Goal: Transaction & Acquisition: Purchase product/service

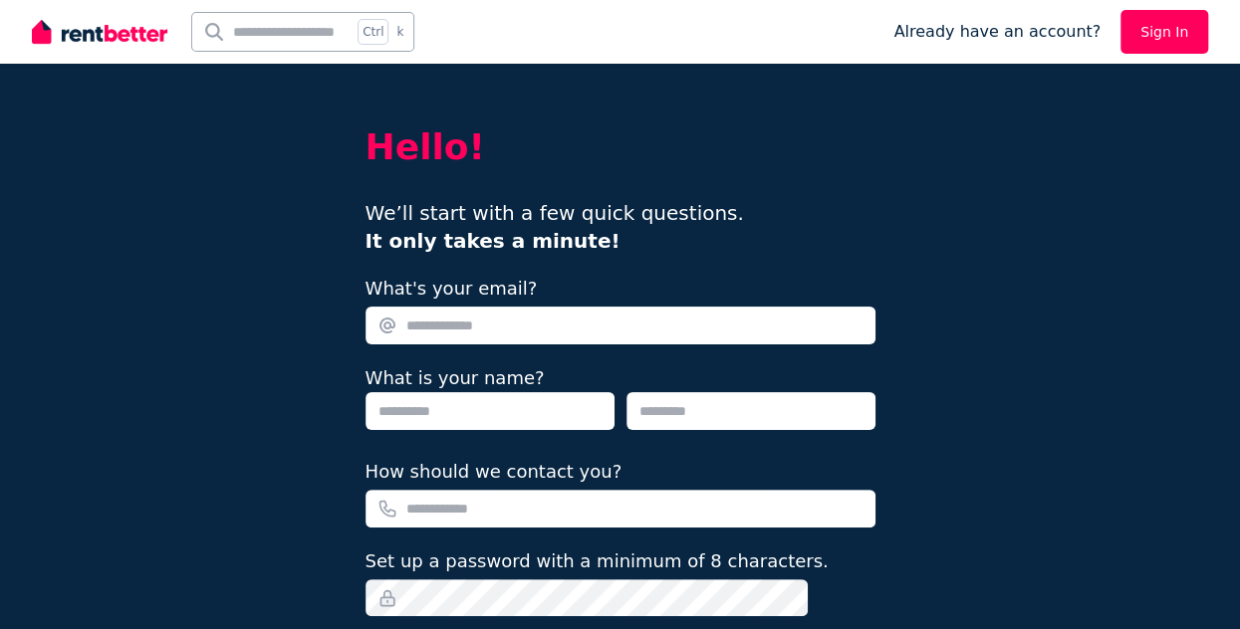
click at [1166, 41] on link "Sign In" at bounding box center [1164, 32] width 88 height 44
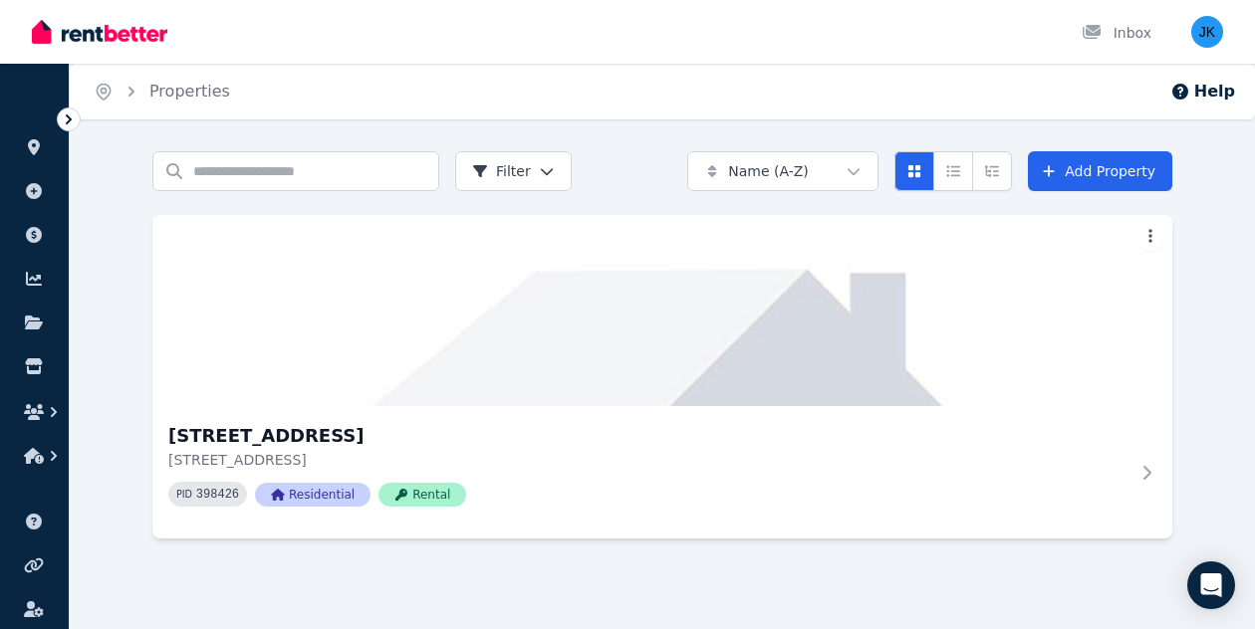
click at [1235, 276] on div "Search properties Filter Name (A-Z) Add Property 3 Mountain View Rd, Kew 3 Moun…" at bounding box center [662, 362] width 1185 height 423
click at [1150, 477] on icon at bounding box center [1150, 473] width 20 height 16
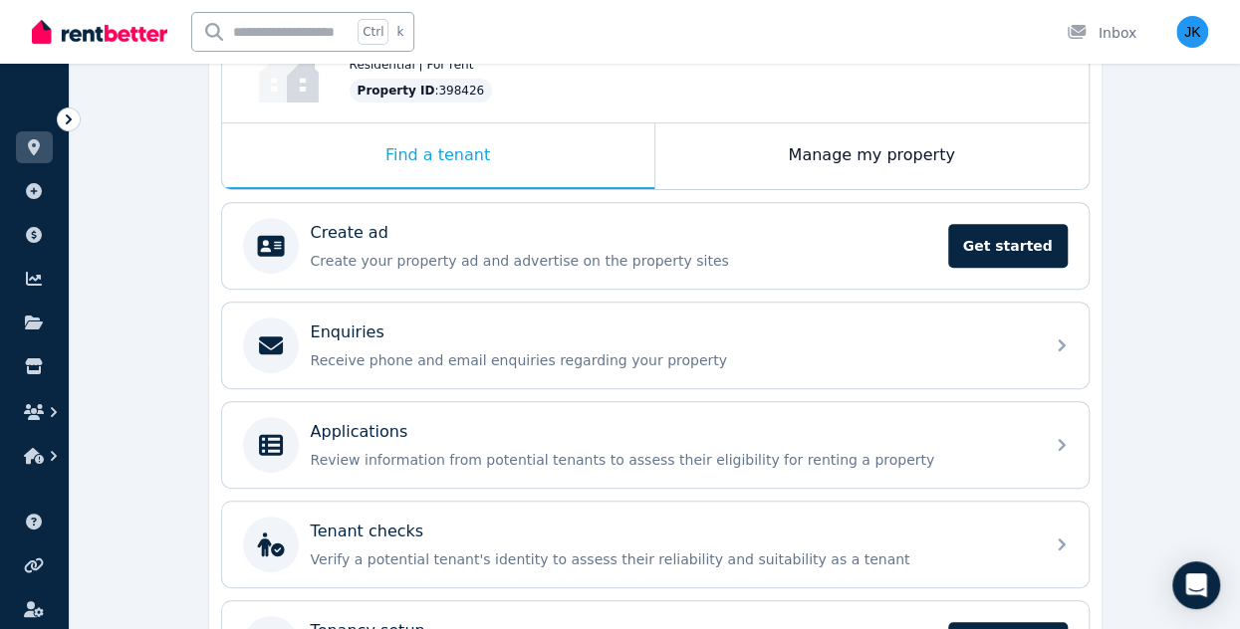
scroll to position [271, 0]
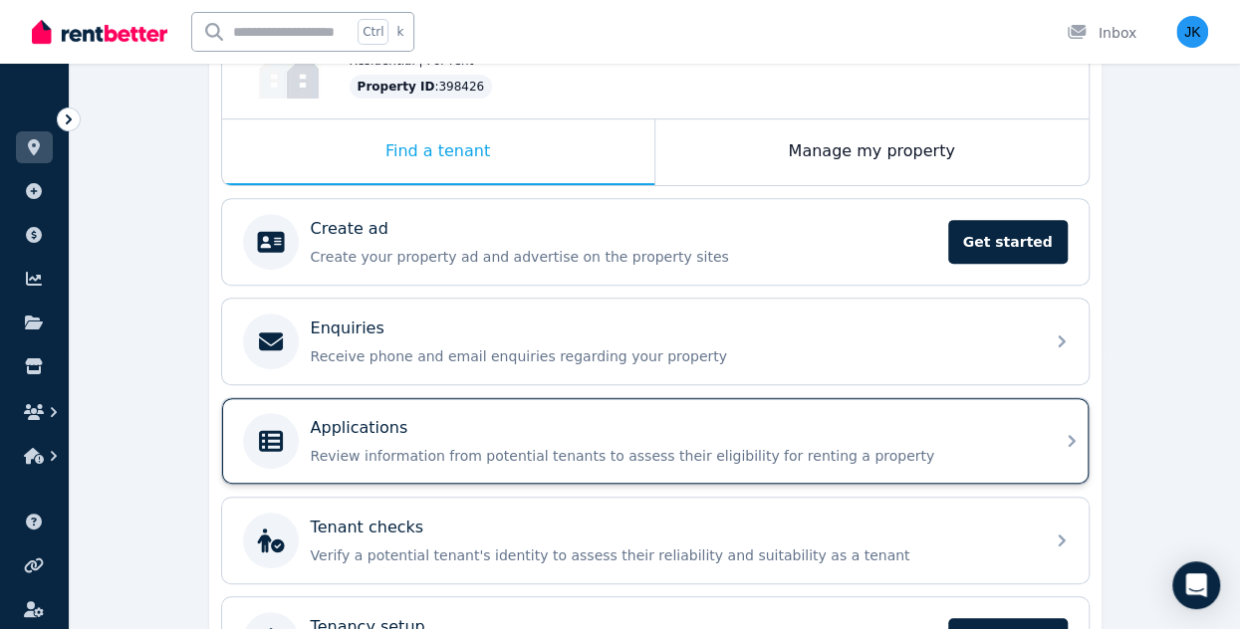
click at [540, 439] on div "Applications Review information from potential tenants to assess their eligibil…" at bounding box center [671, 441] width 721 height 50
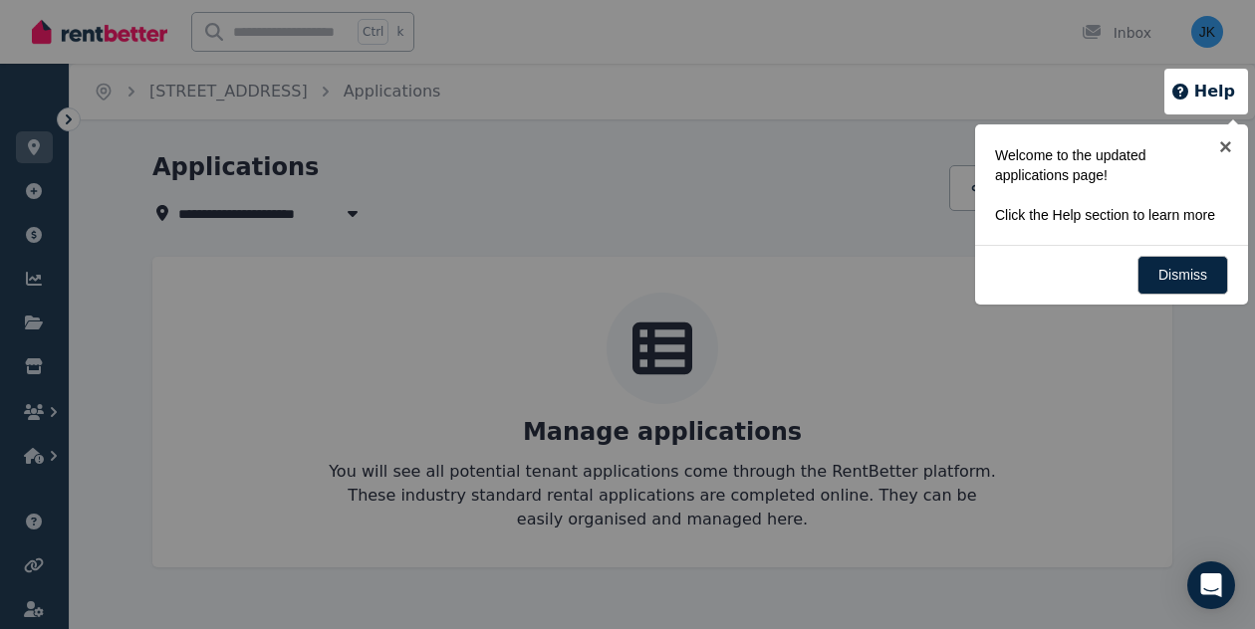
click at [753, 504] on div at bounding box center [627, 314] width 1255 height 629
click at [838, 545] on div at bounding box center [627, 314] width 1255 height 629
click at [1190, 271] on link "Dismiss" at bounding box center [1182, 275] width 91 height 39
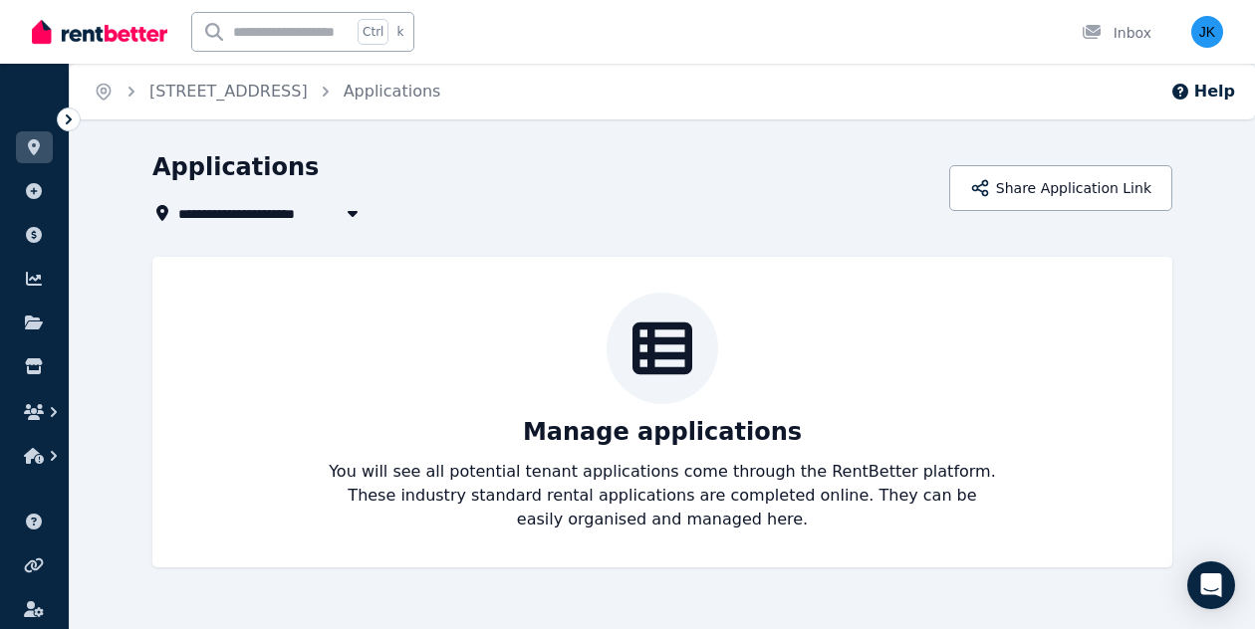
click at [949, 382] on div "Manage applications You will see all potential tenant applications come through…" at bounding box center [662, 412] width 980 height 239
click at [1103, 191] on button "Share Application Link" at bounding box center [1060, 188] width 223 height 46
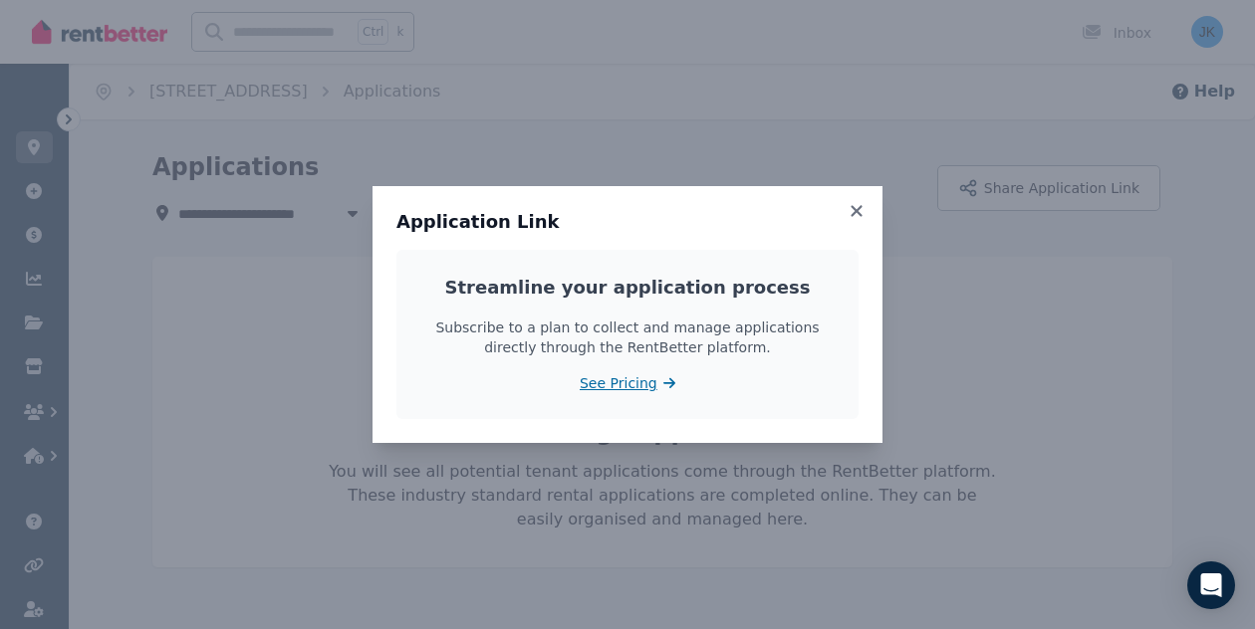
click at [631, 382] on span "See Pricing" at bounding box center [619, 383] width 78 height 20
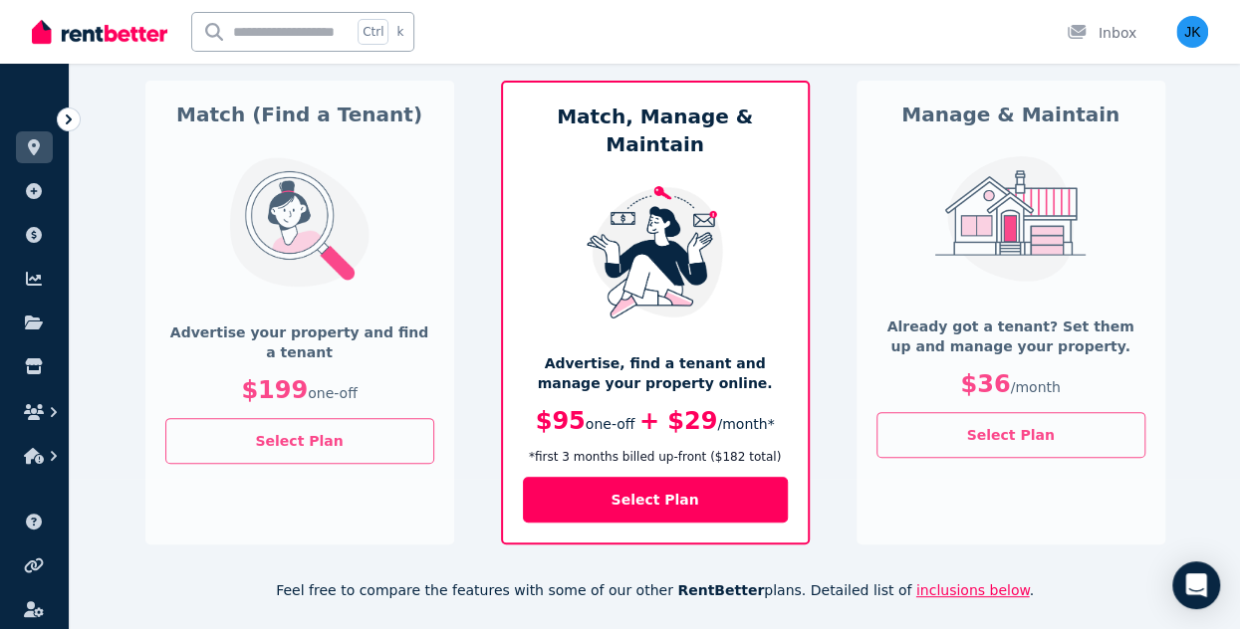
scroll to position [147, 0]
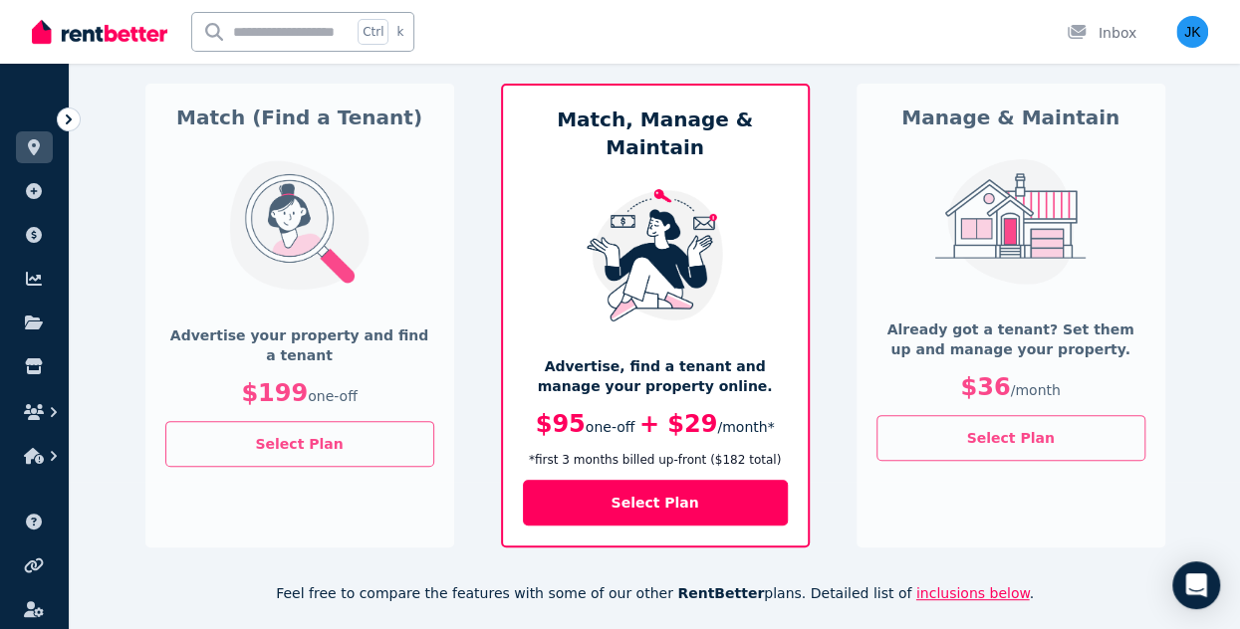
click at [1060, 389] on p "$36 /month" at bounding box center [1010, 387] width 269 height 32
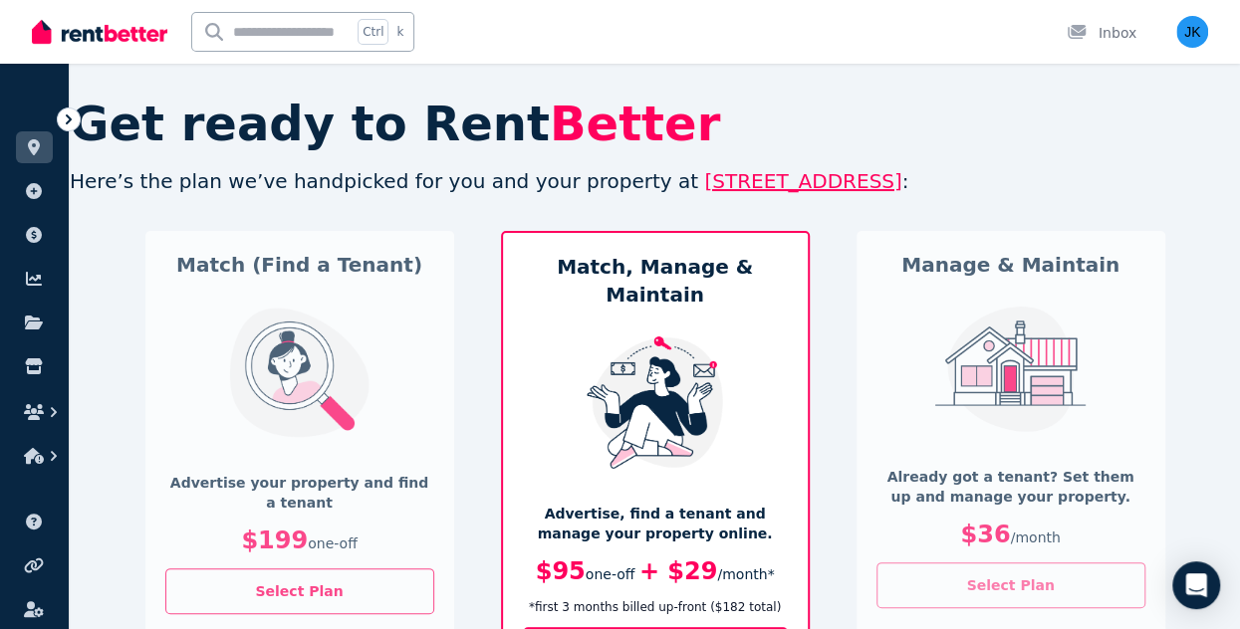
click at [1025, 587] on button "Select Plan" at bounding box center [1010, 586] width 269 height 46
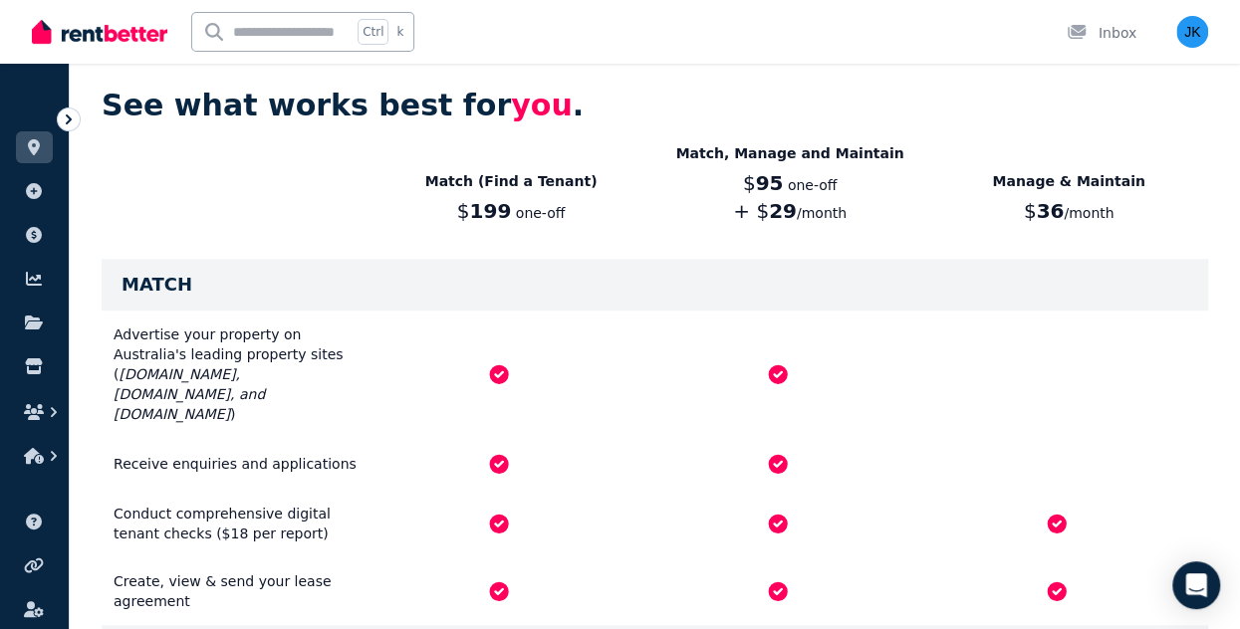
scroll to position [853, 0]
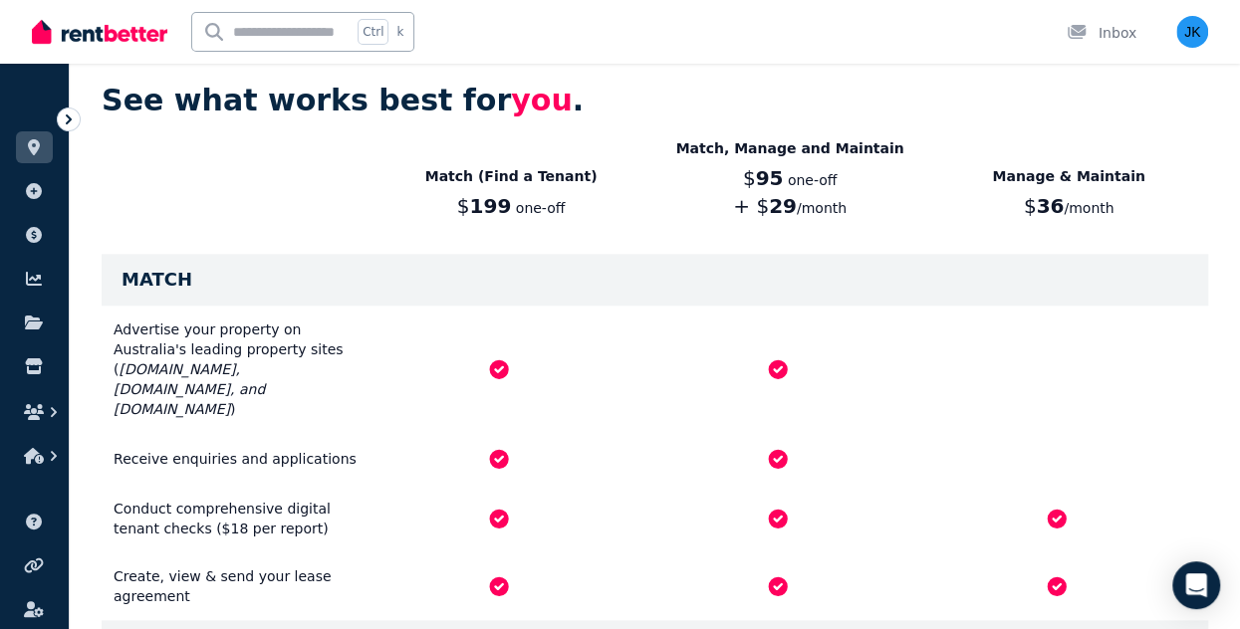
click at [1093, 192] on p "$ 36 /month" at bounding box center [1068, 206] width 279 height 28
click at [1079, 166] on p "Manage & Maintain" at bounding box center [1068, 176] width 279 height 20
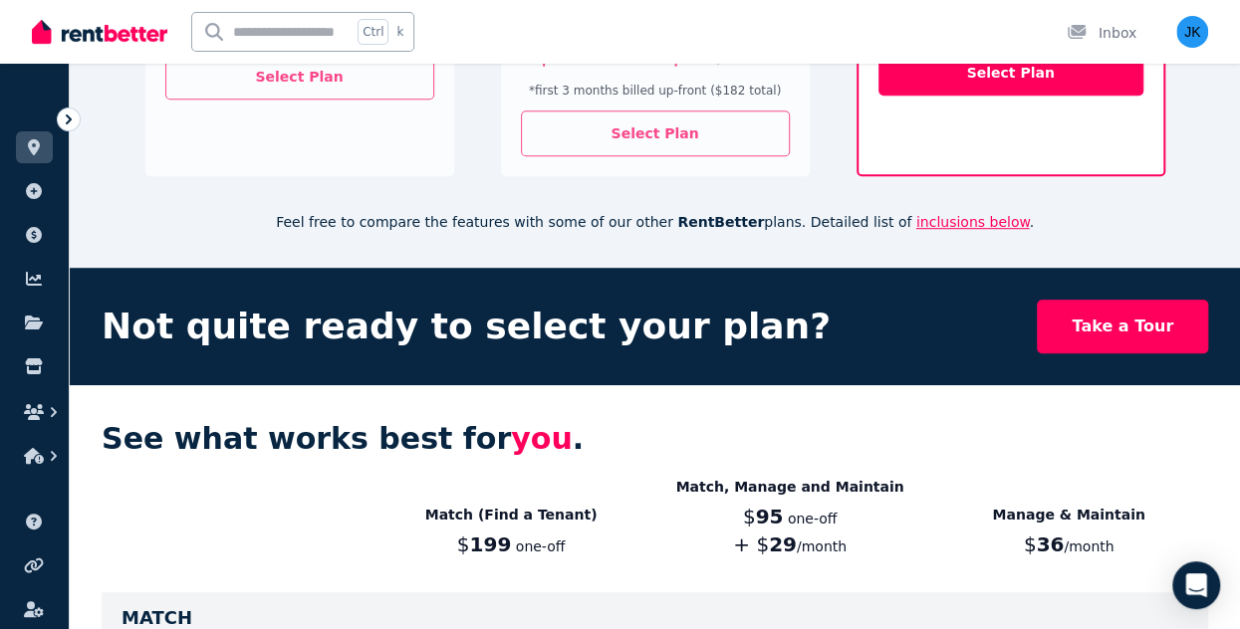
scroll to position [510, 0]
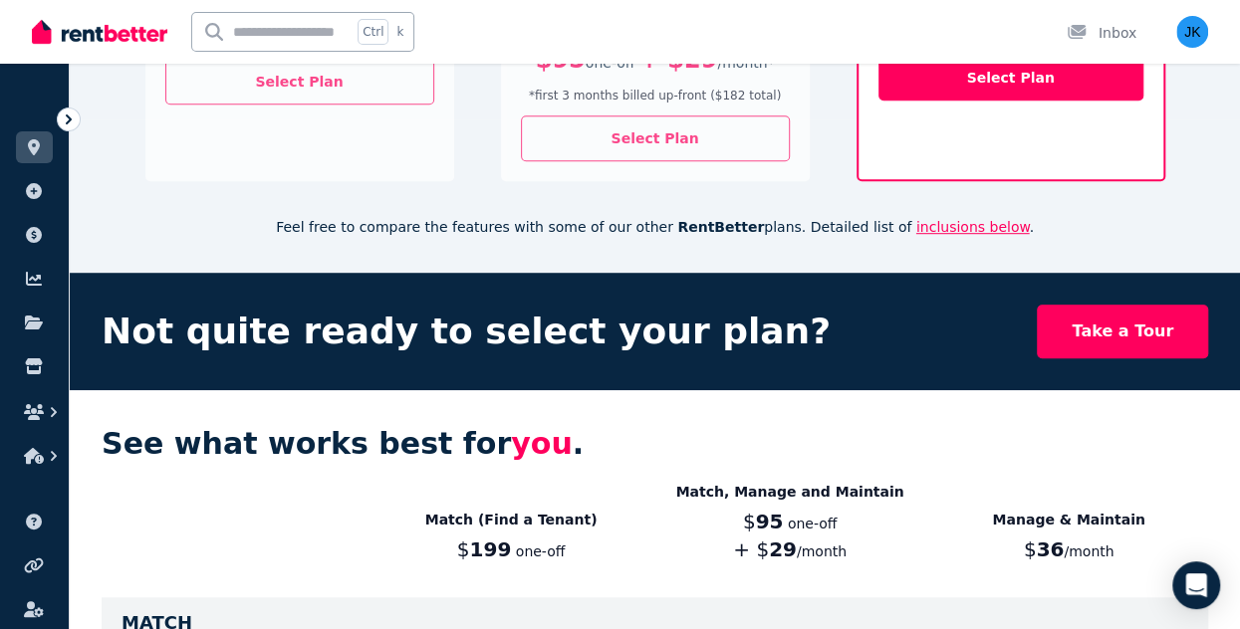
click at [1057, 510] on p "Manage & Maintain" at bounding box center [1068, 520] width 279 height 20
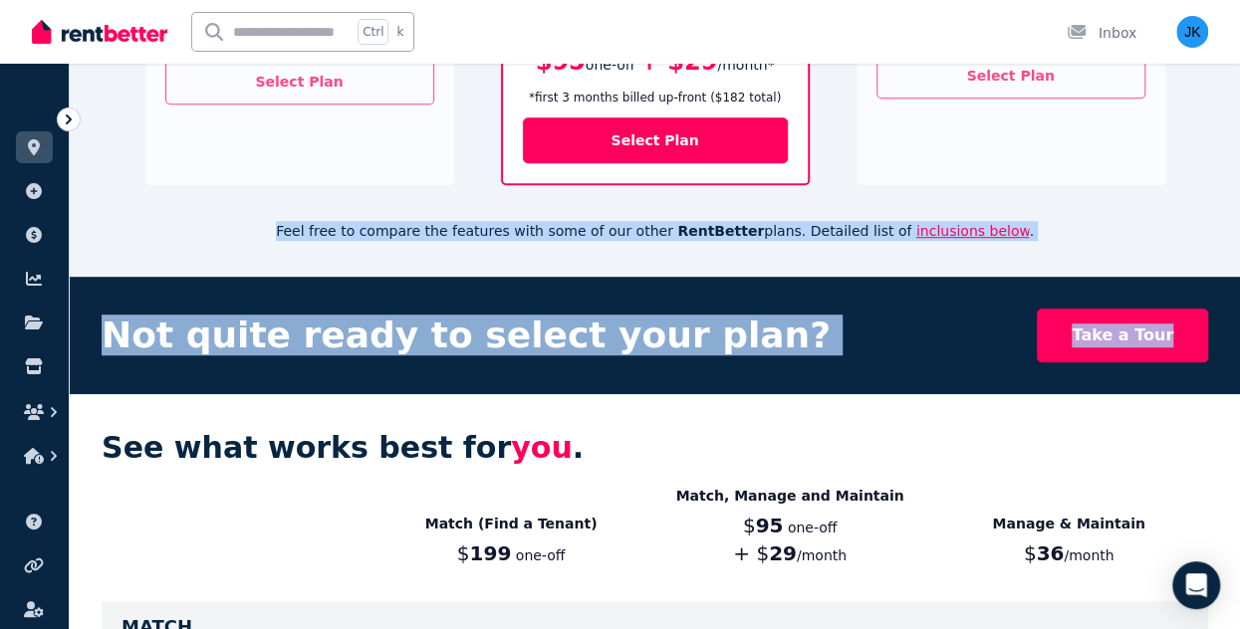
drag, startPoint x: 0, startPoint y: 0, endPoint x: 1259, endPoint y: 71, distance: 1260.7
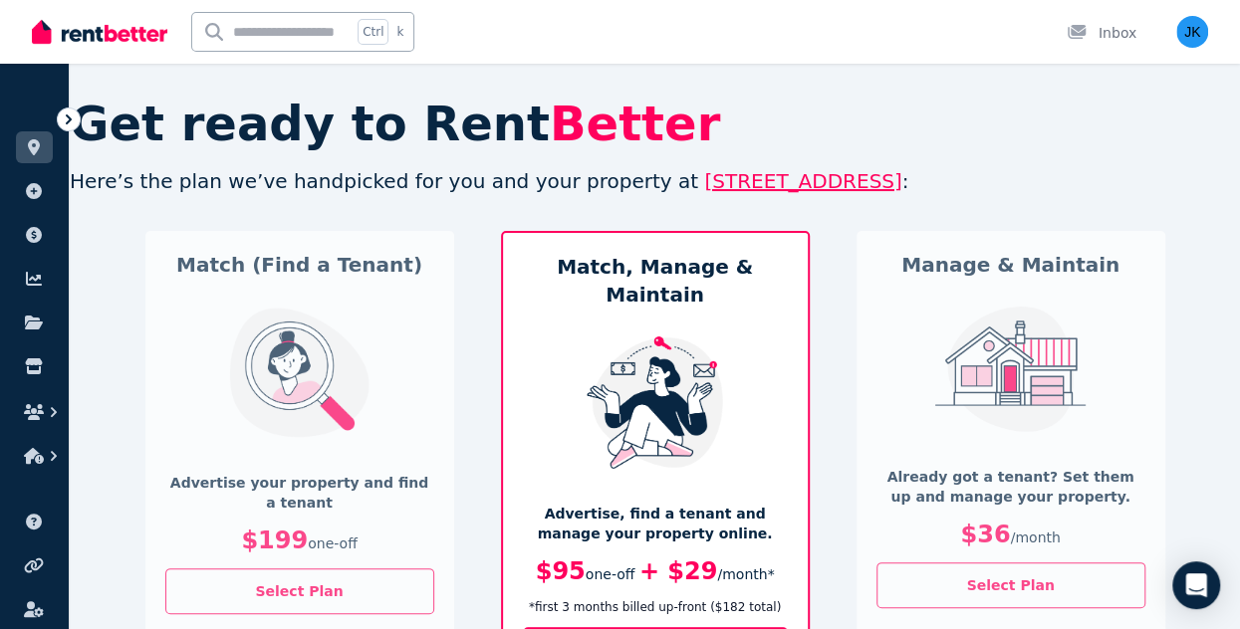
click at [1026, 140] on h2 "Get ready to Rent Better" at bounding box center [655, 124] width 1170 height 48
click at [1203, 578] on icon "Open Intercom Messenger" at bounding box center [1195, 586] width 23 height 26
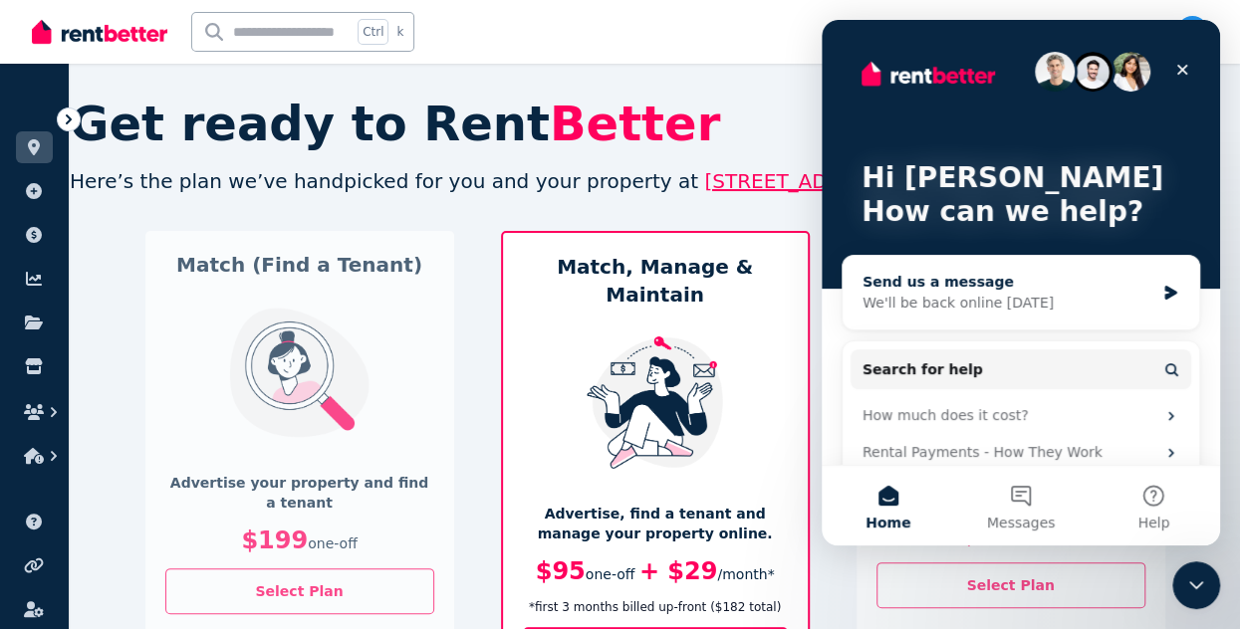
click at [1021, 306] on div "We'll be back online tomorrow" at bounding box center [1008, 303] width 292 height 21
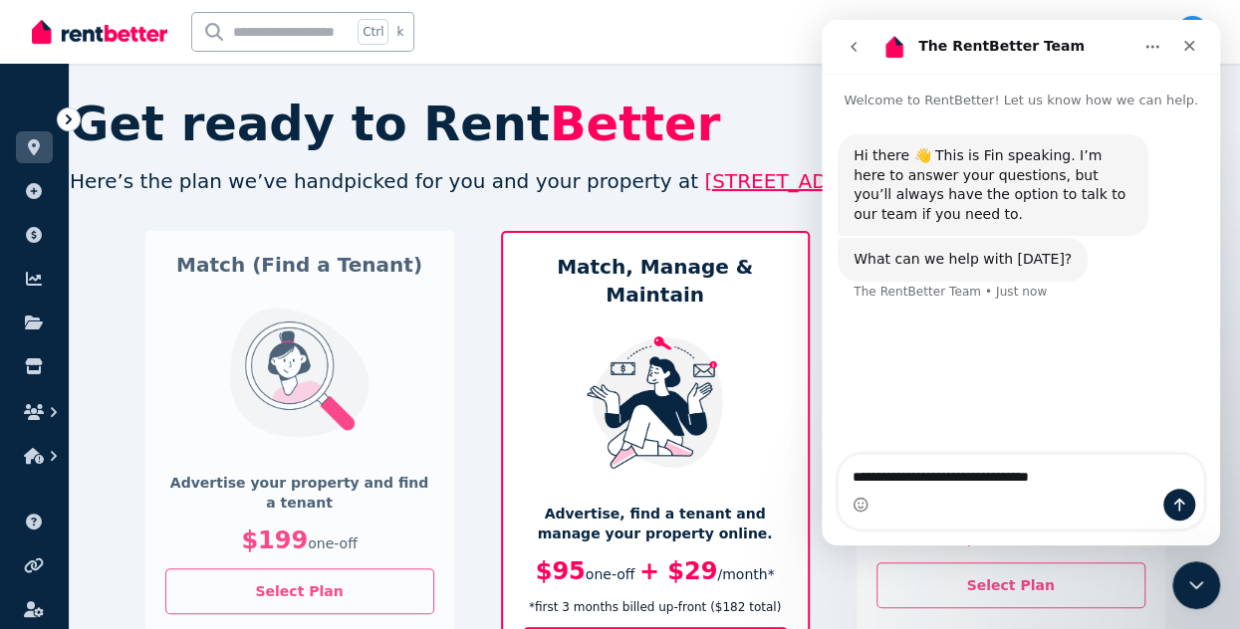
type textarea "**********"
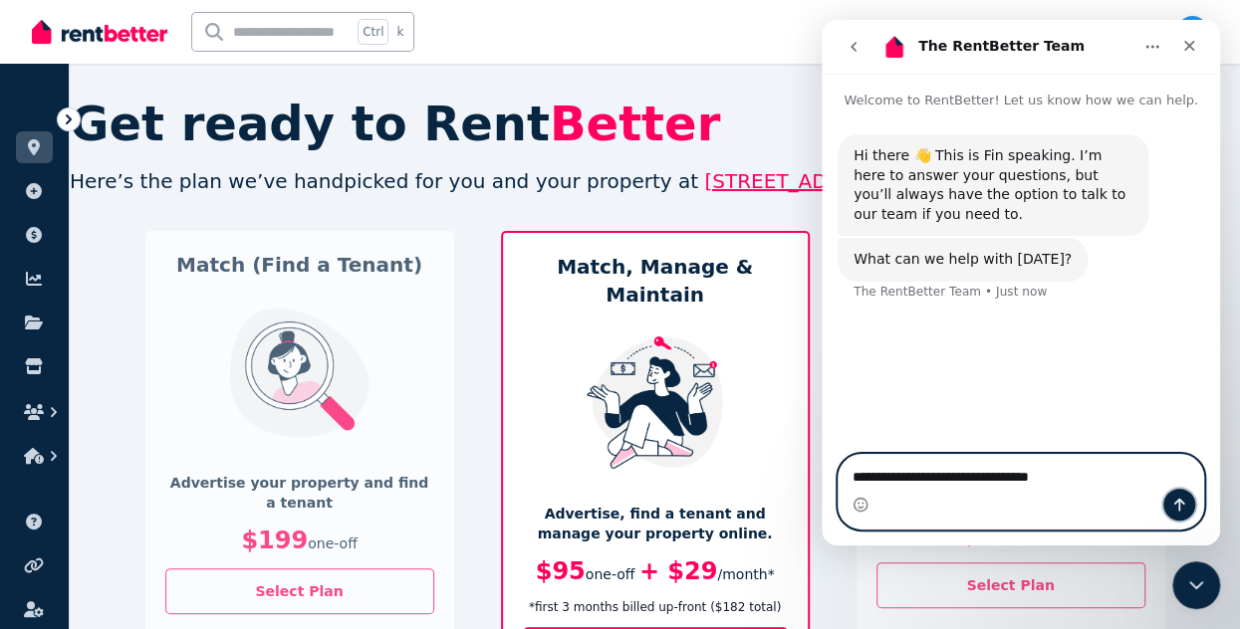
click at [1178, 497] on icon "Send a message…" at bounding box center [1179, 505] width 16 height 16
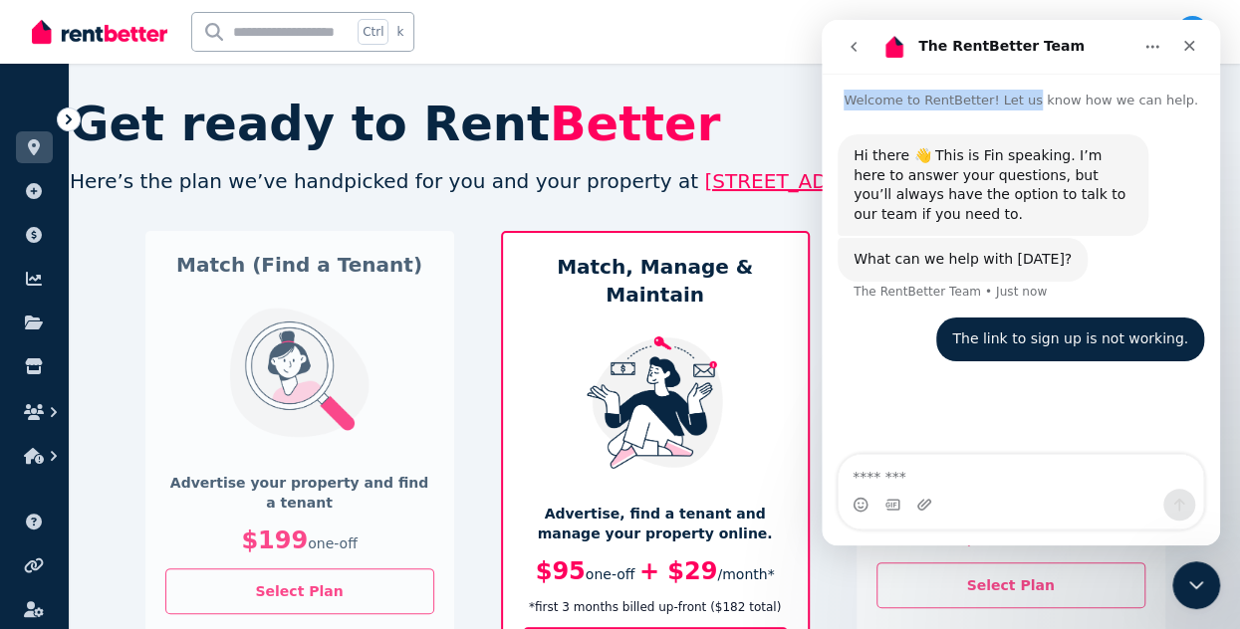
drag, startPoint x: 1057, startPoint y: 38, endPoint x: 1083, endPoint y: 91, distance: 59.2
click at [1053, 103] on div "The RentBetter Team Welcome to RentBetter! Let us know how we can help. Hi ther…" at bounding box center [1021, 283] width 398 height 526
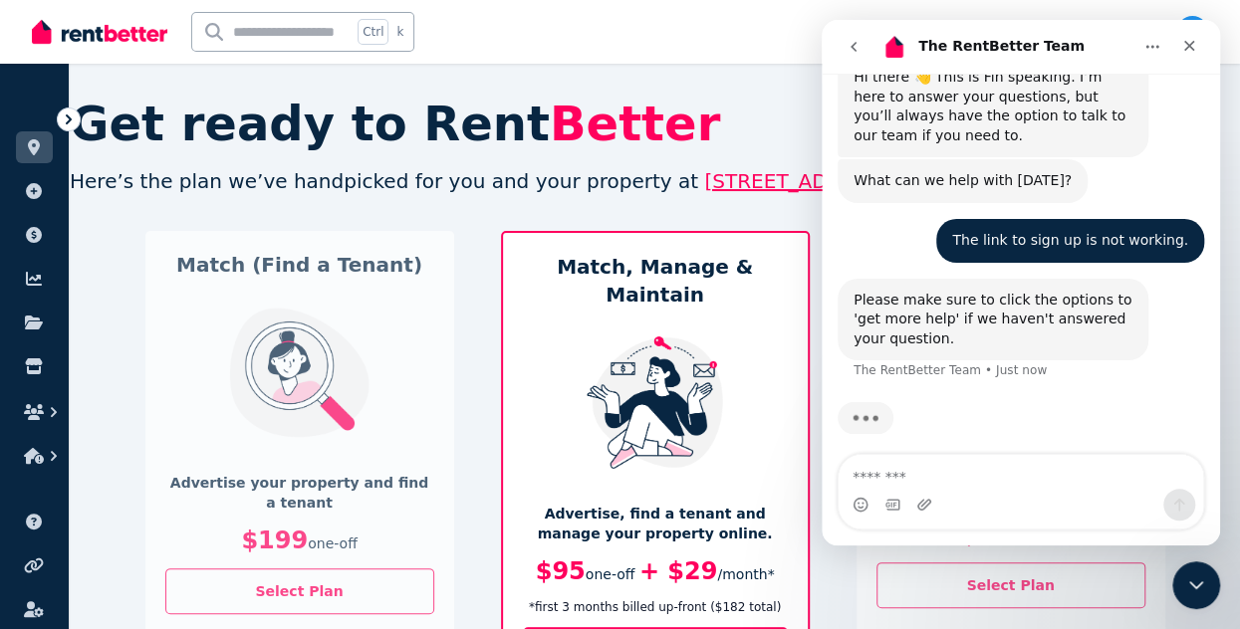
scroll to position [90, 0]
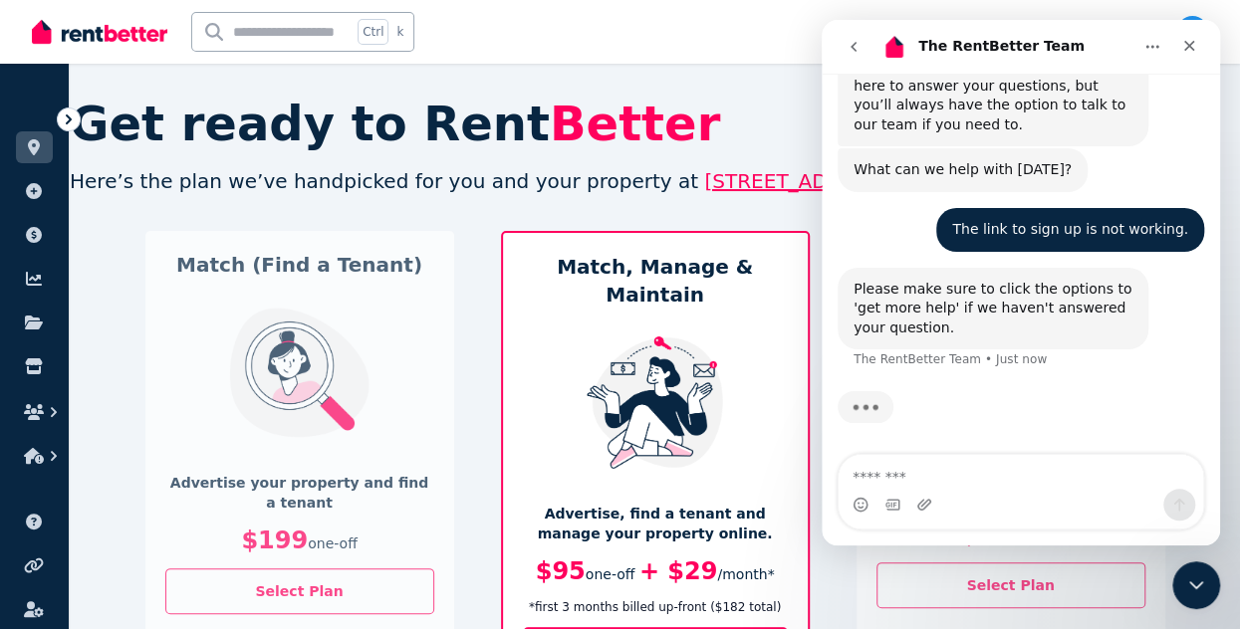
click at [934, 33] on div "The RentBetter Team" at bounding box center [1001, 47] width 166 height 32
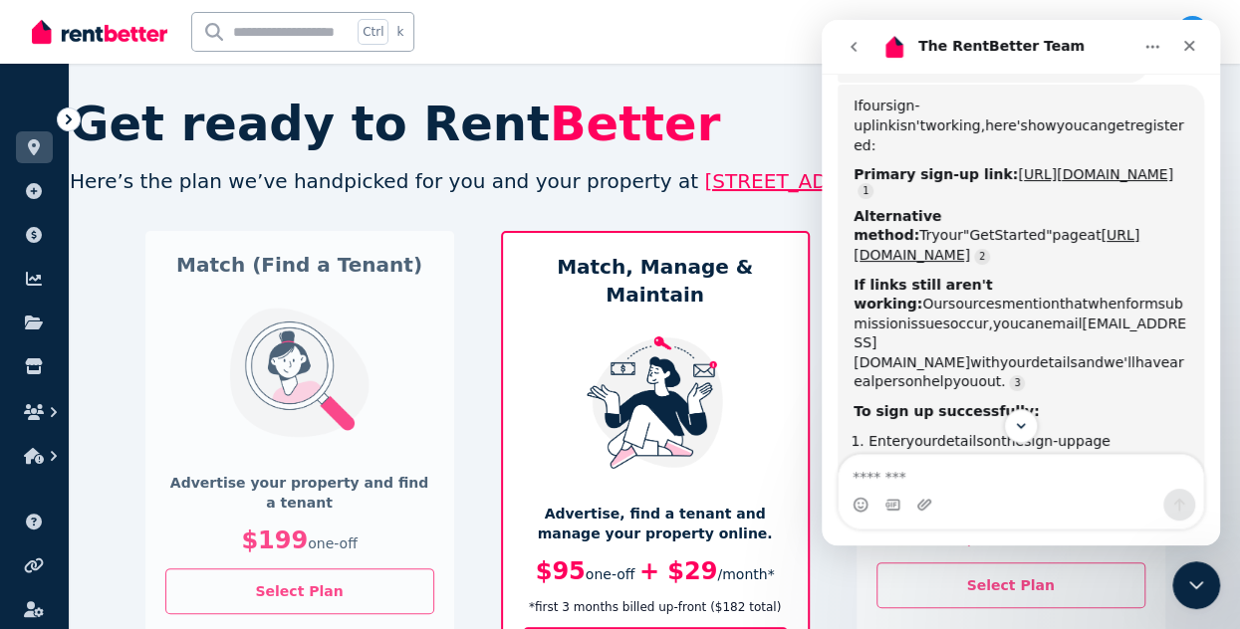
scroll to position [3, 0]
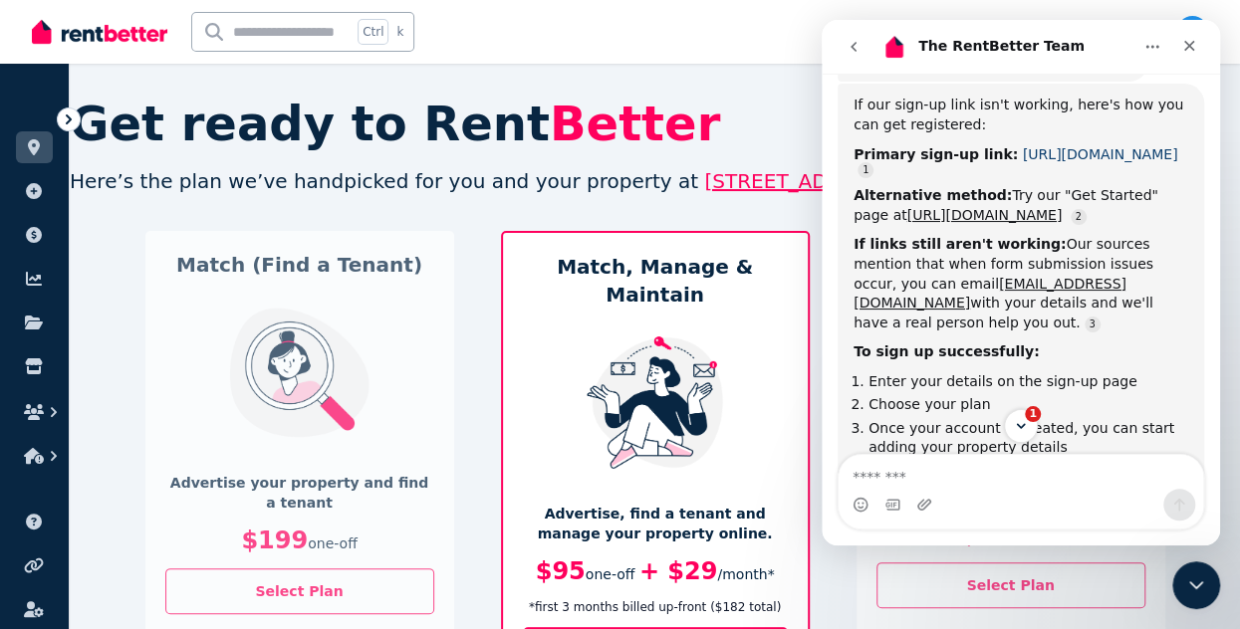
click at [1023, 162] on link "https://rentbetter.com.au/sign-up" at bounding box center [1100, 154] width 155 height 16
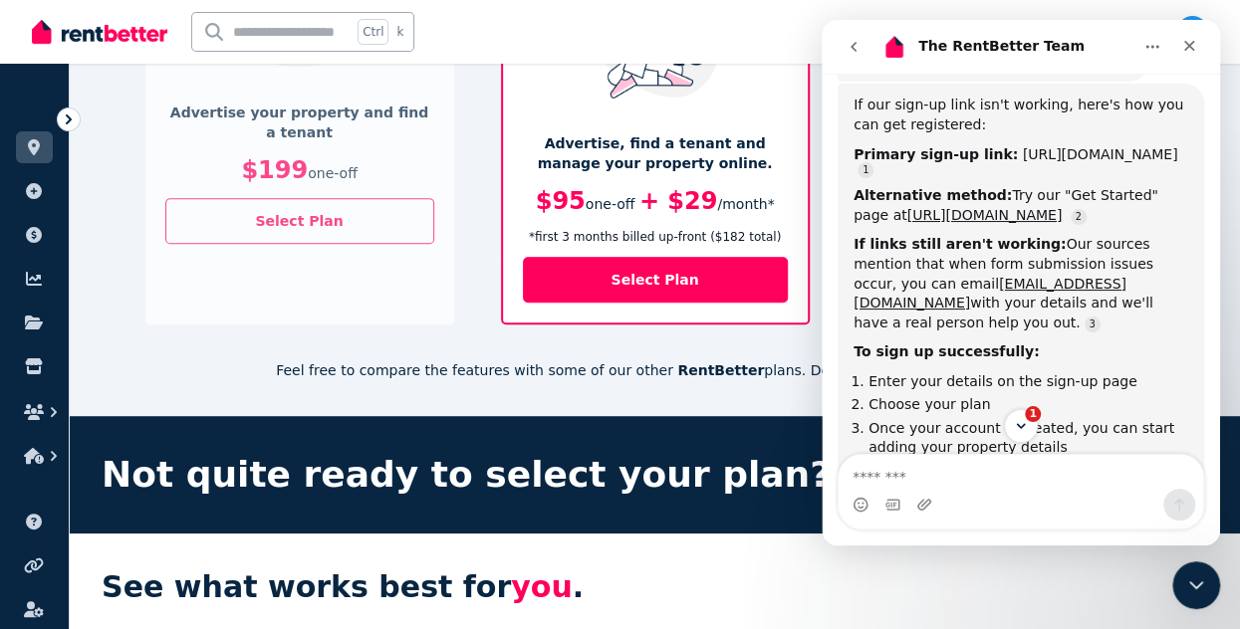
scroll to position [353, 0]
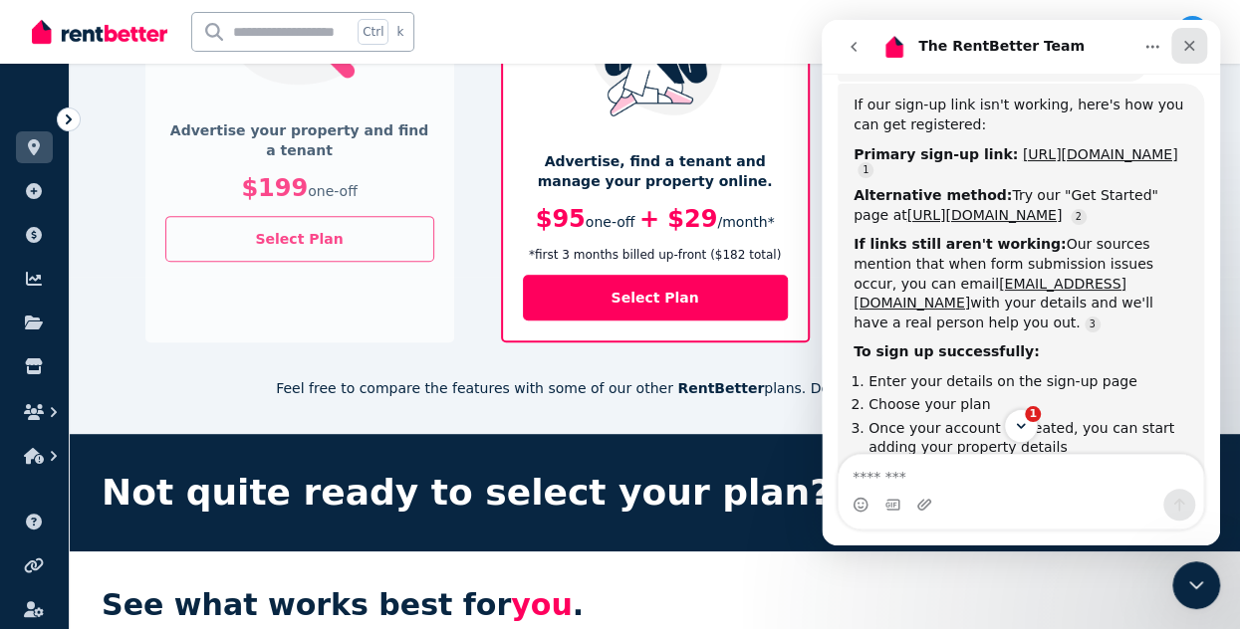
click at [1191, 43] on icon "Close" at bounding box center [1189, 46] width 11 height 11
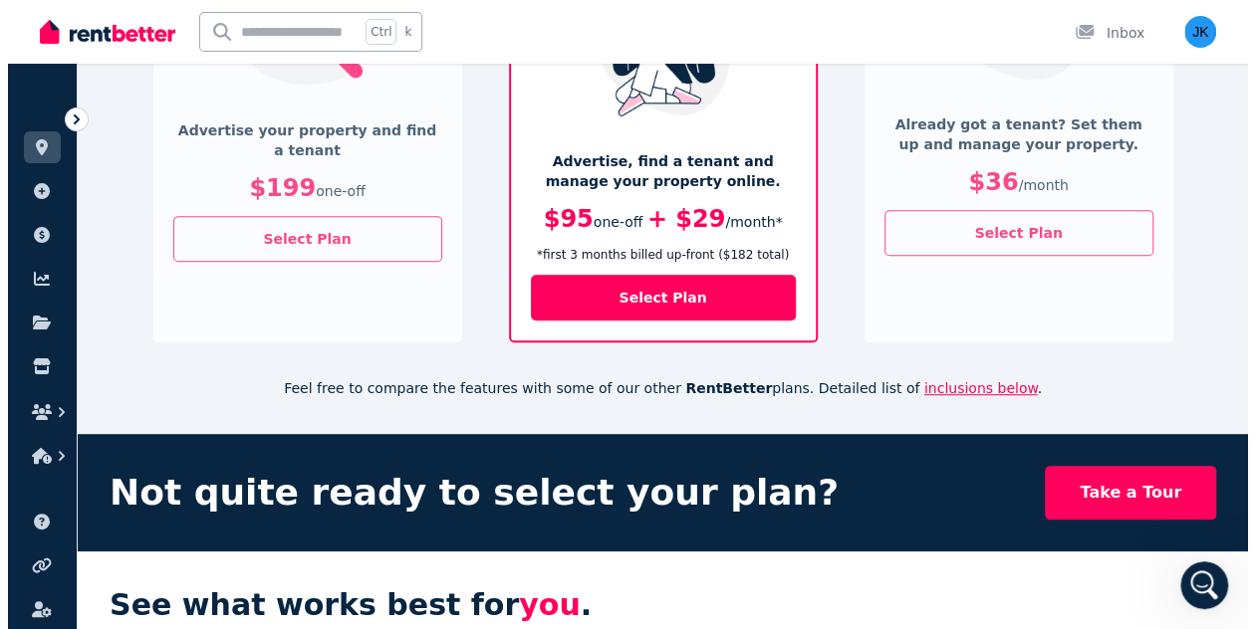
scroll to position [0, 0]
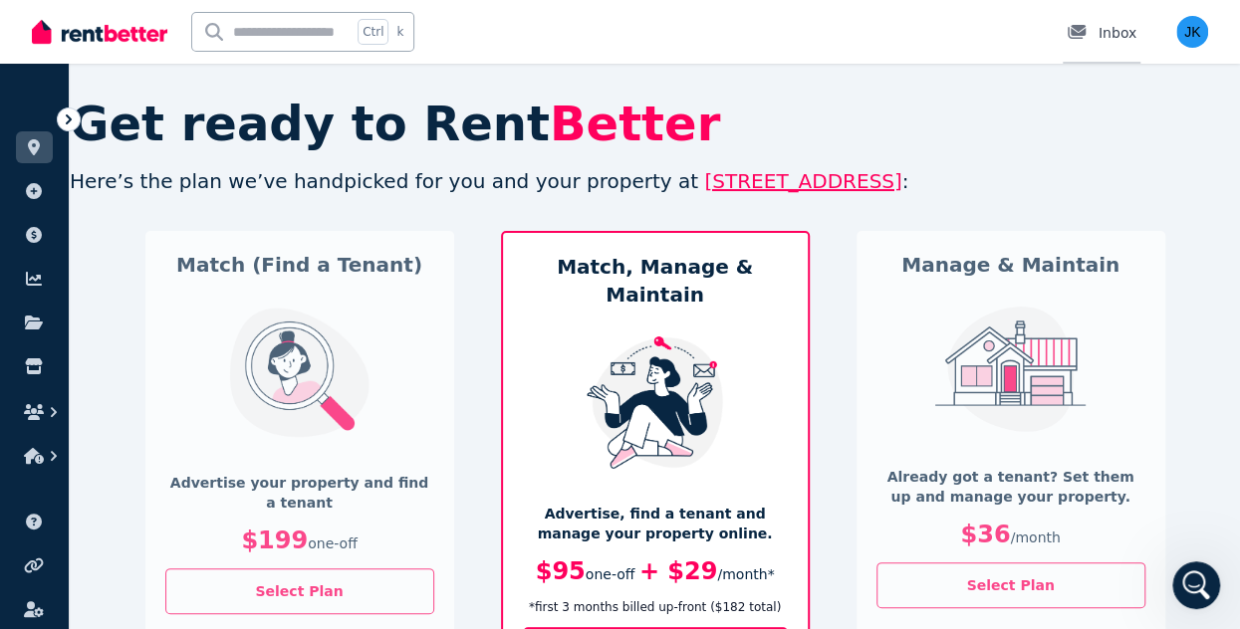
click at [1122, 31] on div "Inbox" at bounding box center [1102, 33] width 70 height 20
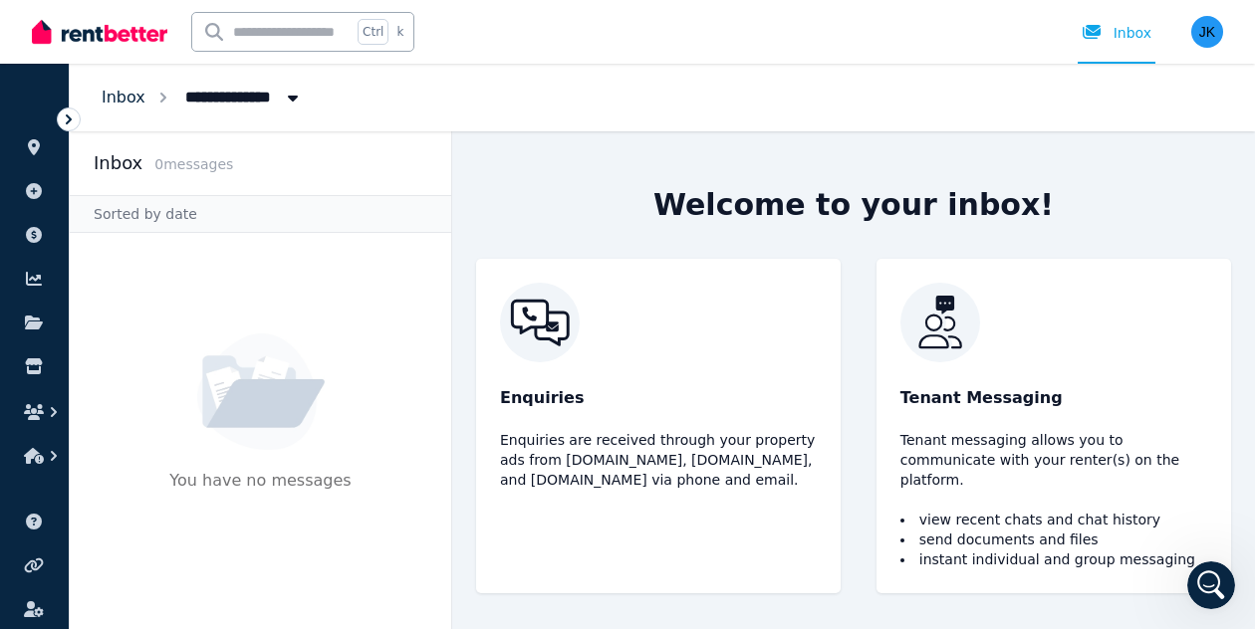
click at [123, 94] on link "Inbox" at bounding box center [124, 97] width 44 height 19
click at [1204, 32] on img "button" at bounding box center [1207, 32] width 32 height 32
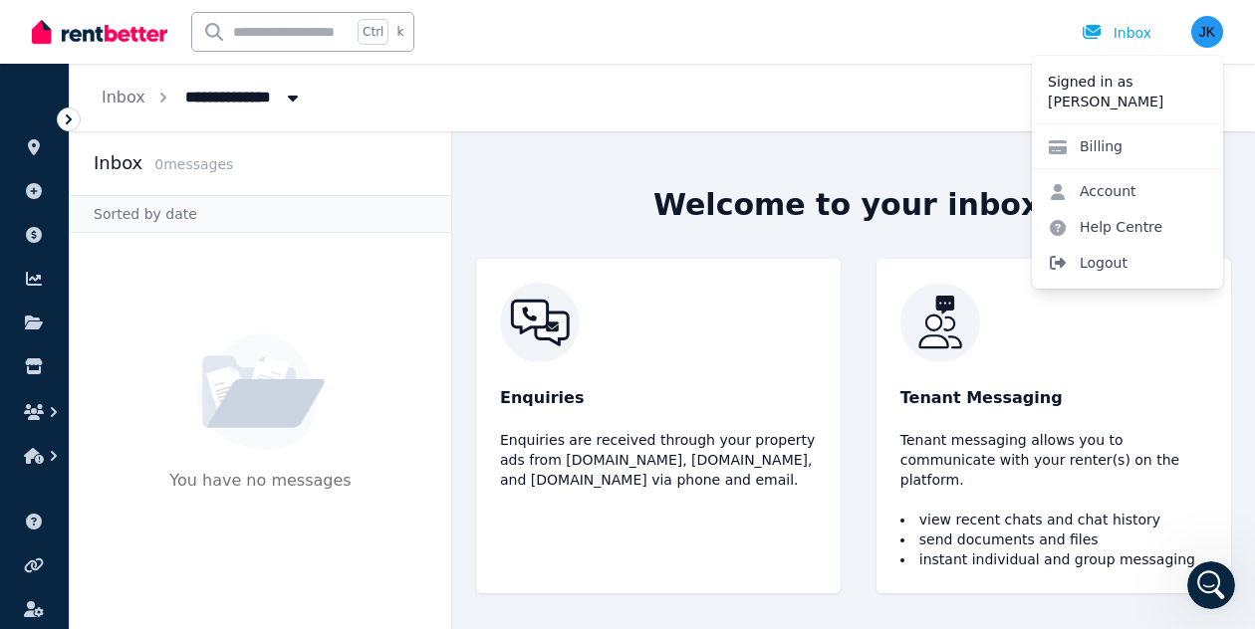
click at [1106, 266] on span "Logout" at bounding box center [1127, 263] width 191 height 36
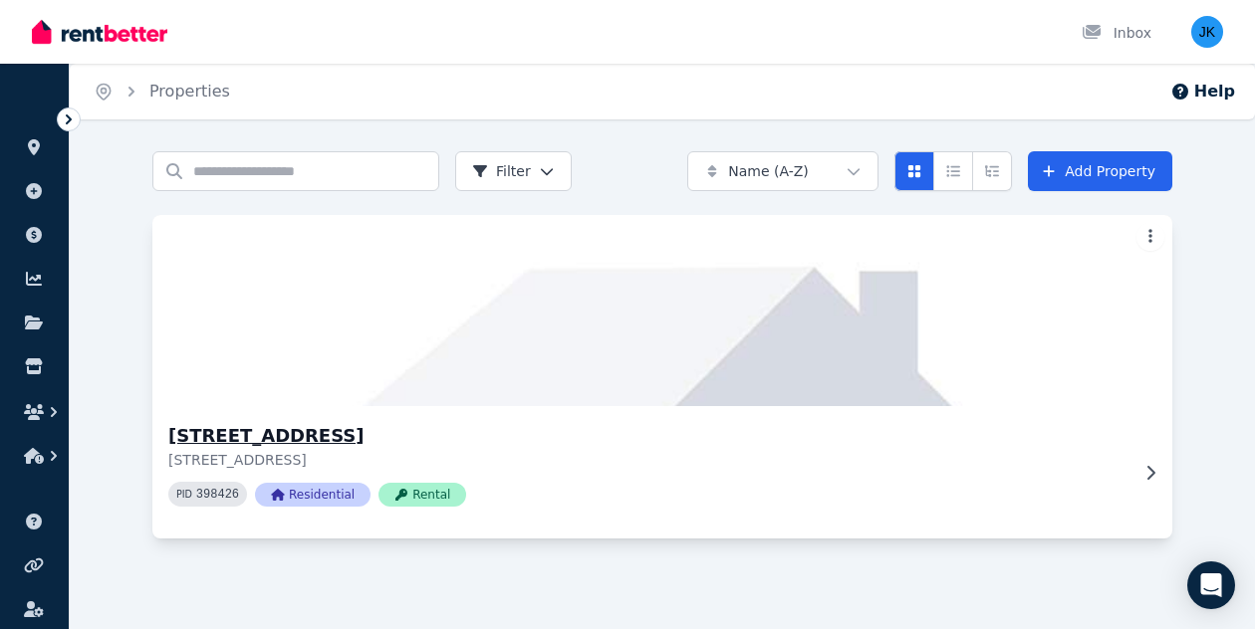
click at [1054, 342] on img at bounding box center [661, 310] width 1071 height 201
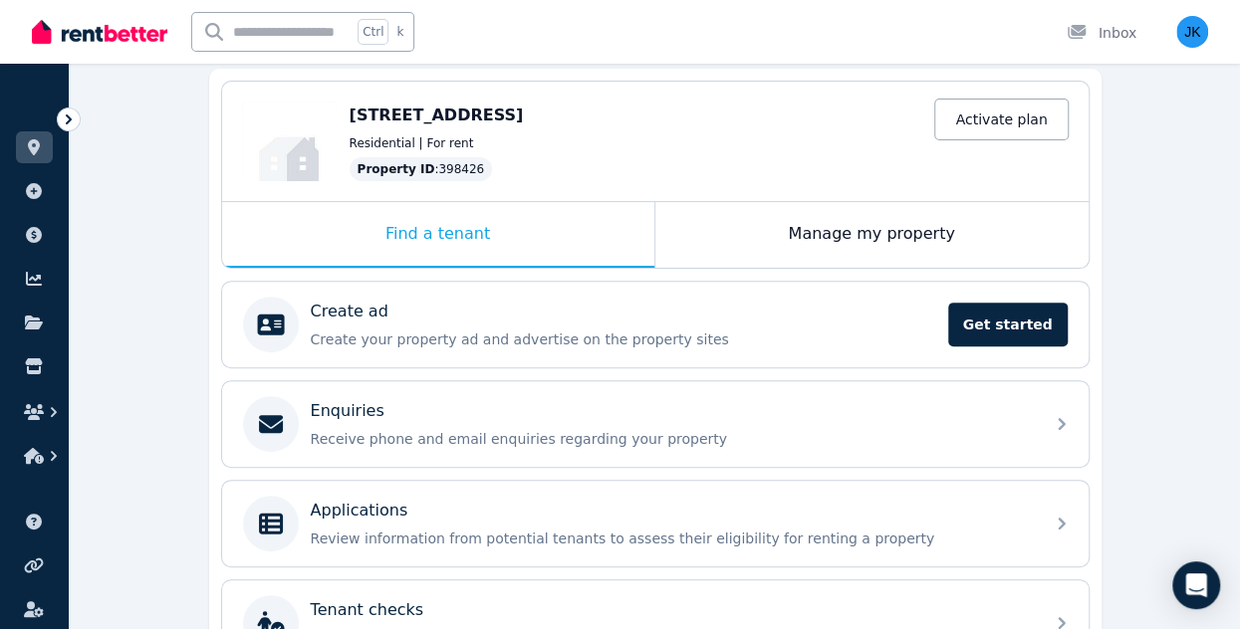
scroll to position [185, 0]
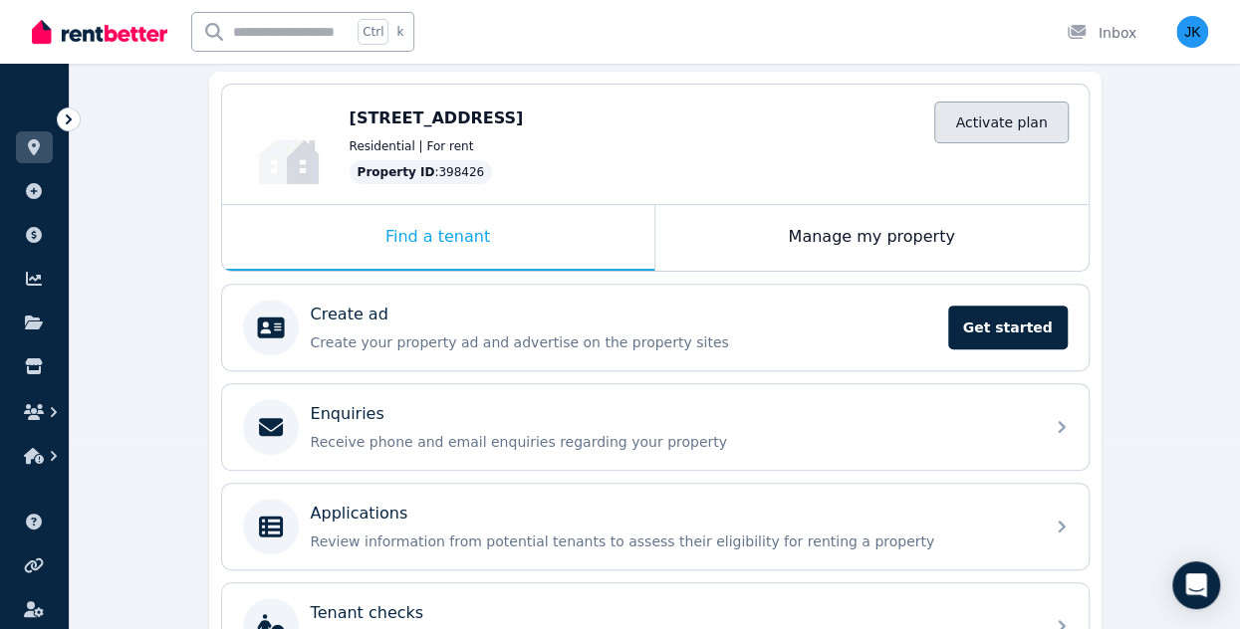
click at [1005, 119] on link "Activate plan" at bounding box center [1000, 123] width 133 height 42
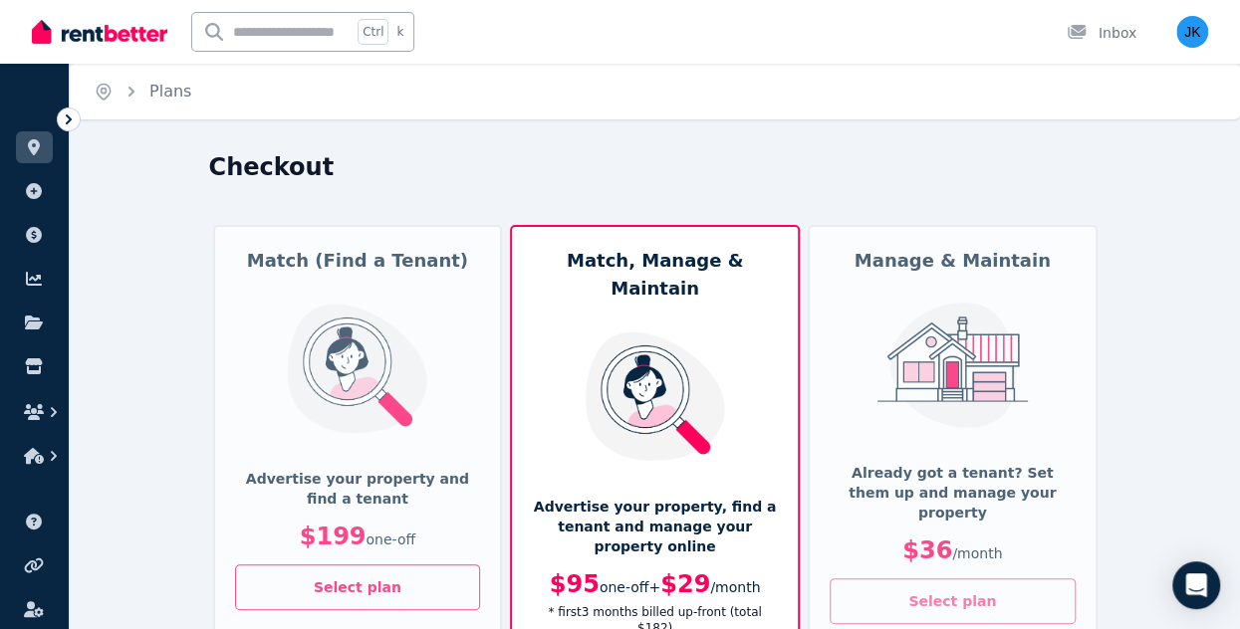
click at [961, 579] on button "Select plan" at bounding box center [953, 602] width 246 height 46
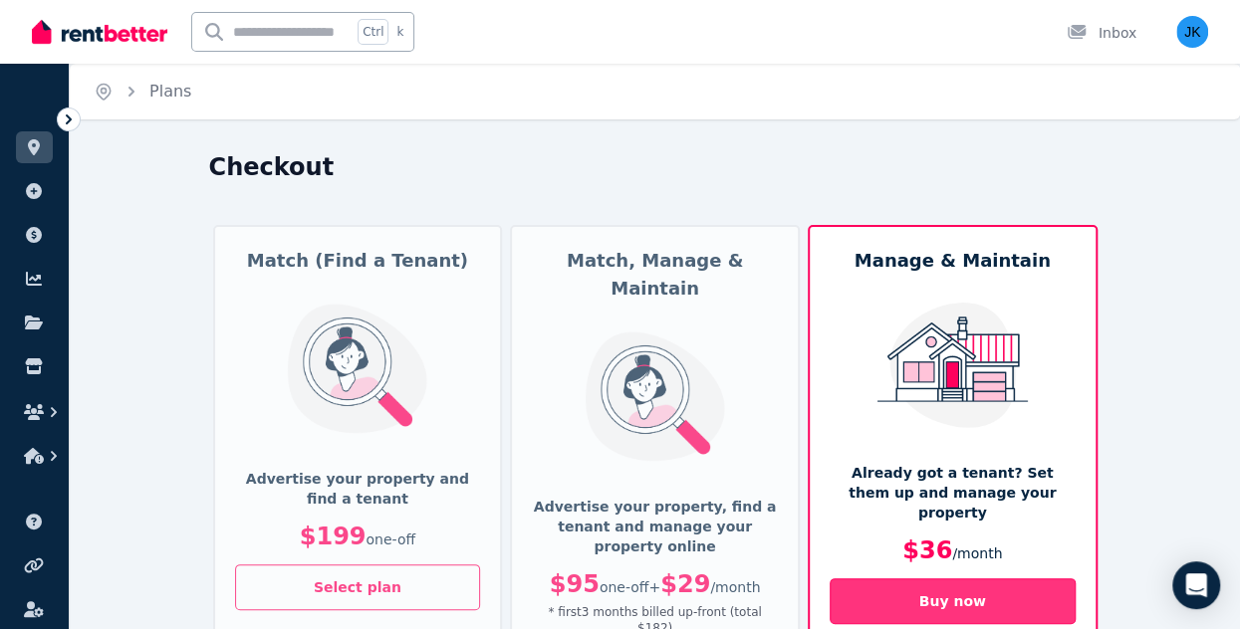
click at [958, 579] on button "Buy now" at bounding box center [953, 602] width 246 height 46
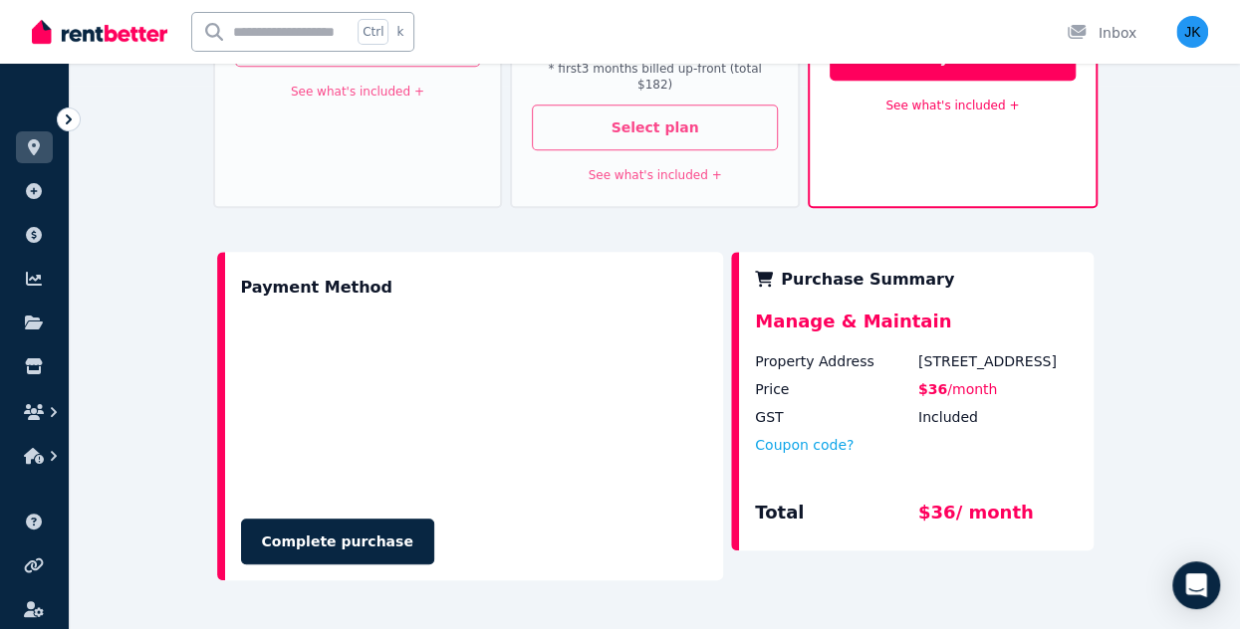
scroll to position [546, 0]
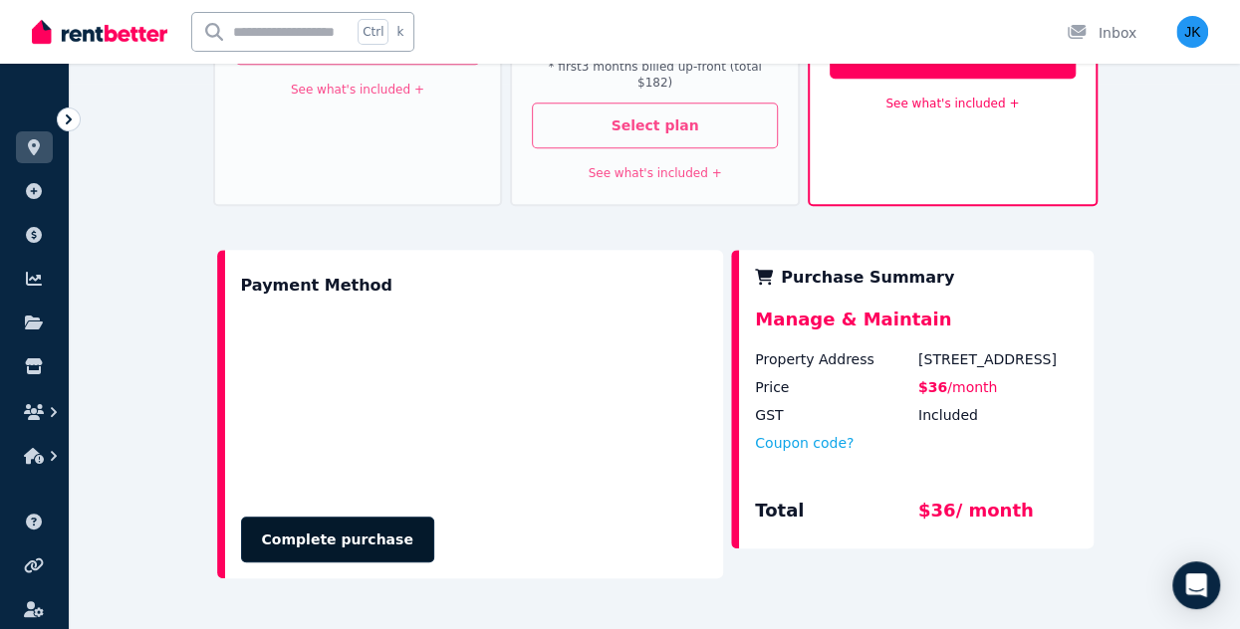
click at [313, 517] on button "Complete purchase" at bounding box center [337, 540] width 193 height 46
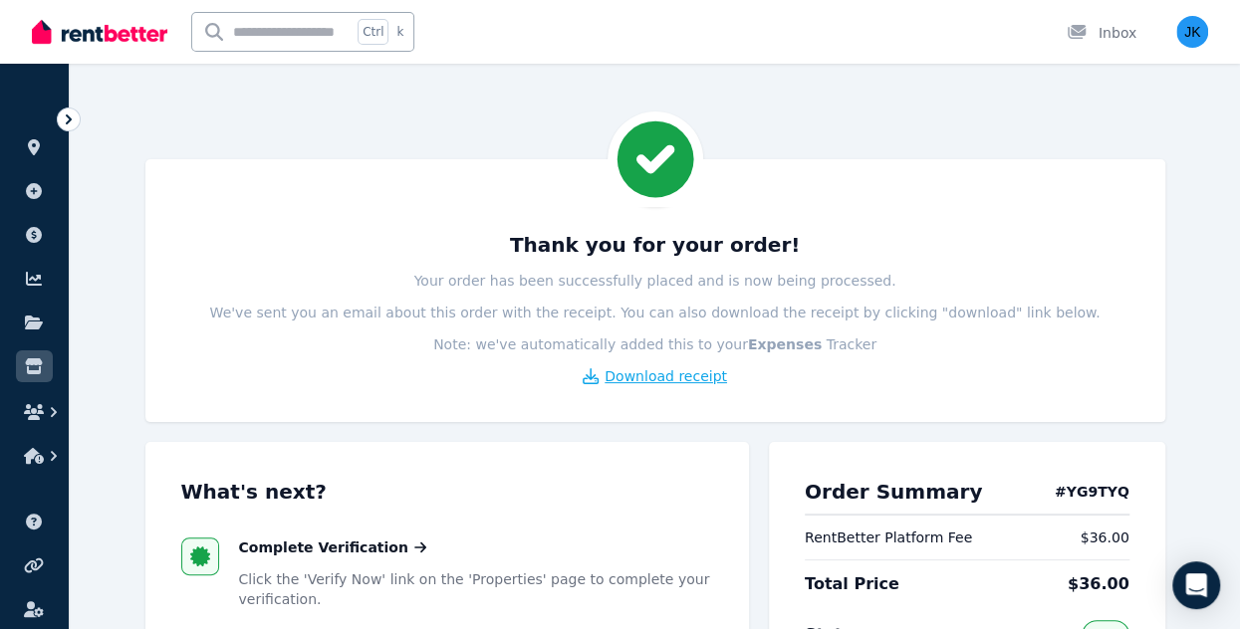
click at [685, 377] on span "Download receipt" at bounding box center [665, 376] width 122 height 20
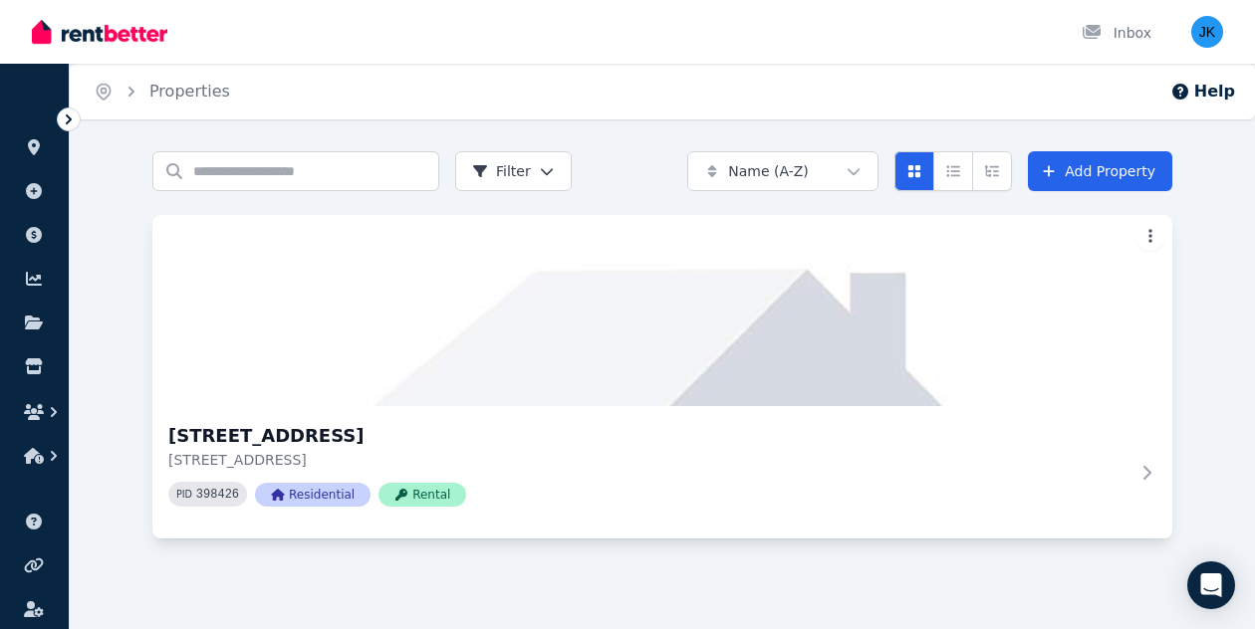
click at [1150, 236] on html "Open main menu Inbox Open user menu ORGANISE Properties Add property Payments F…" at bounding box center [627, 314] width 1255 height 629
click at [829, 389] on html "Open main menu Inbox Open user menu ORGANISE Properties Add property Payments F…" at bounding box center [627, 314] width 1255 height 629
click at [1147, 472] on icon at bounding box center [1150, 473] width 20 height 16
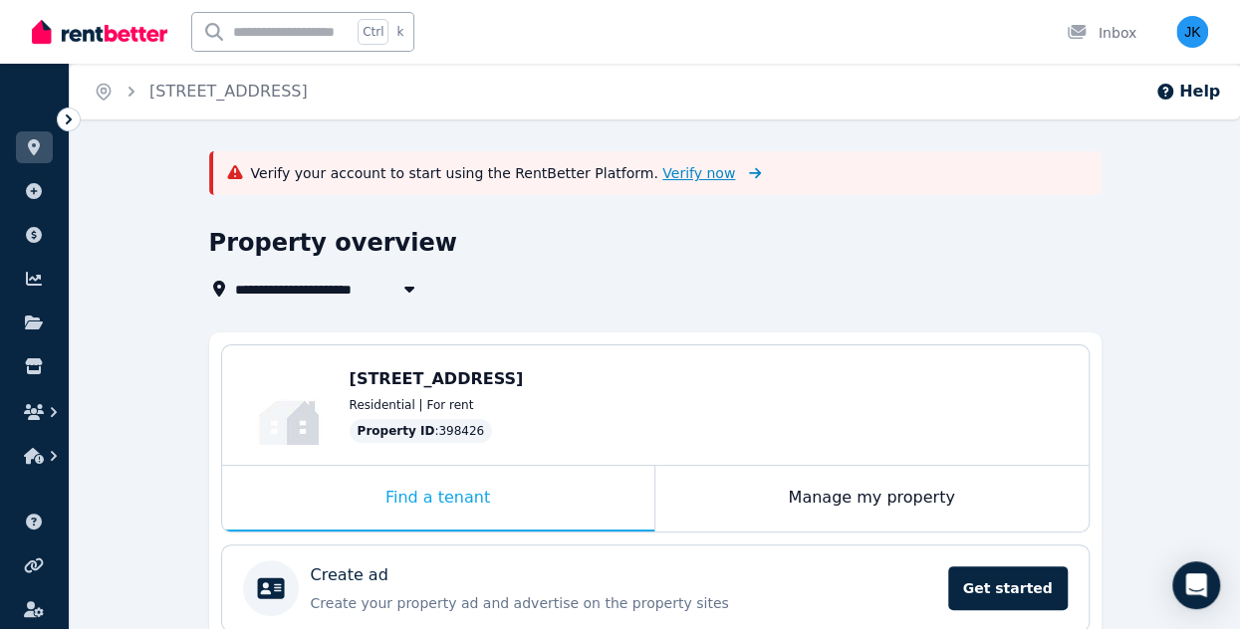
click at [662, 172] on span "Verify now" at bounding box center [698, 173] width 73 height 20
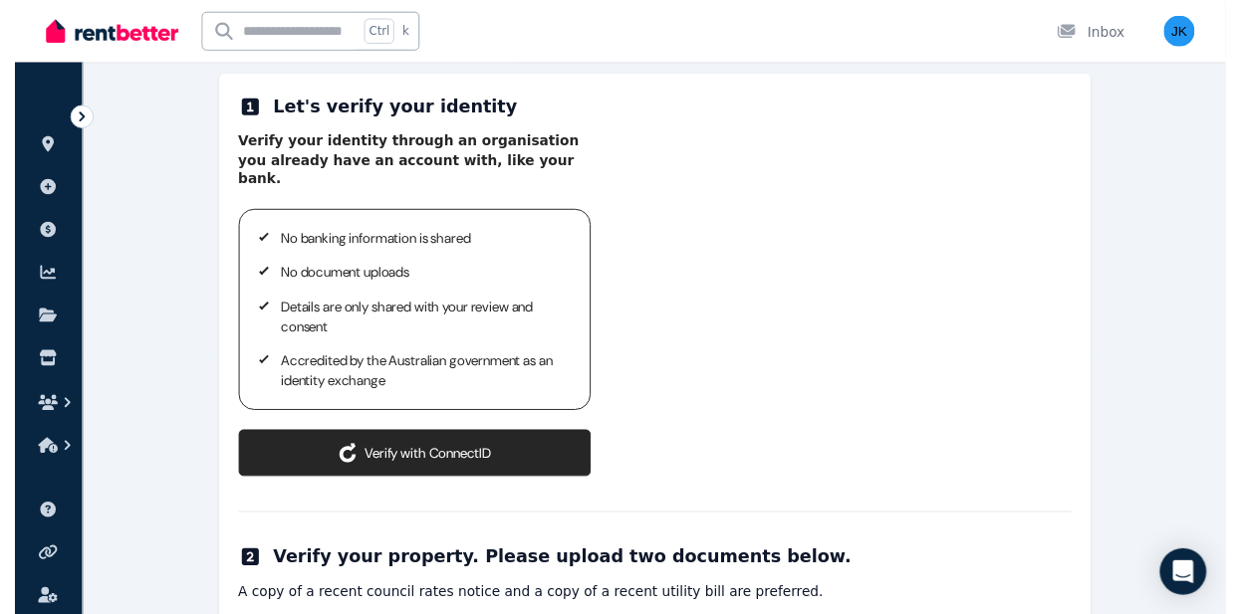
scroll to position [263, 0]
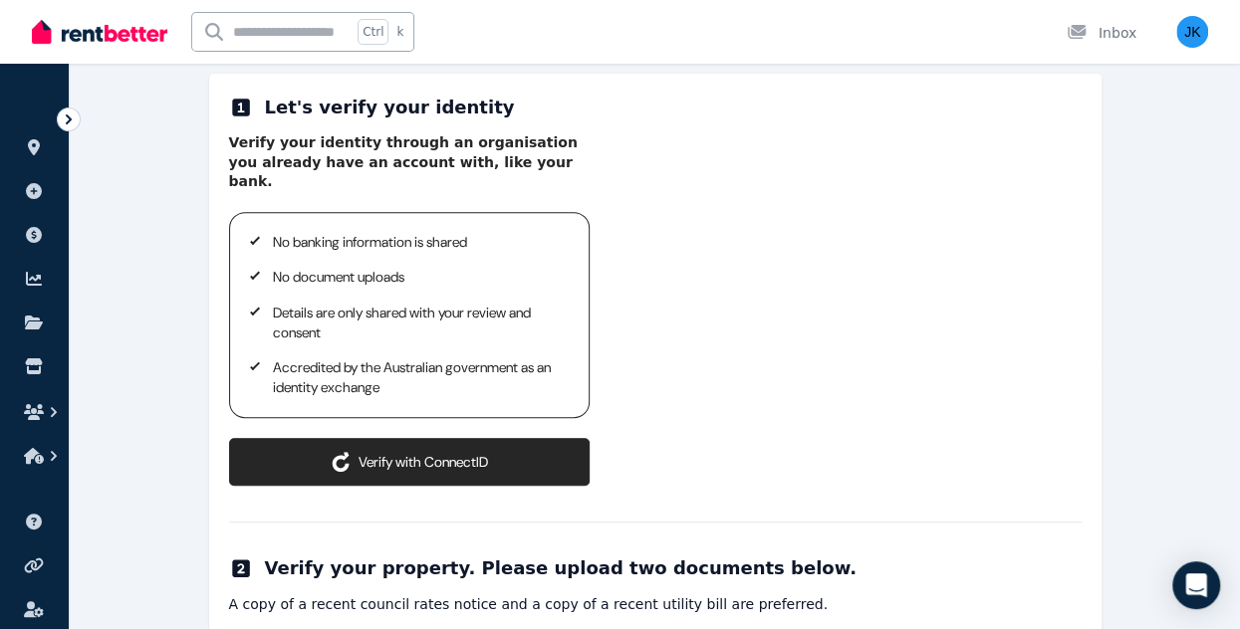
click at [417, 443] on button "Verify with ConnectID" at bounding box center [409, 462] width 360 height 48
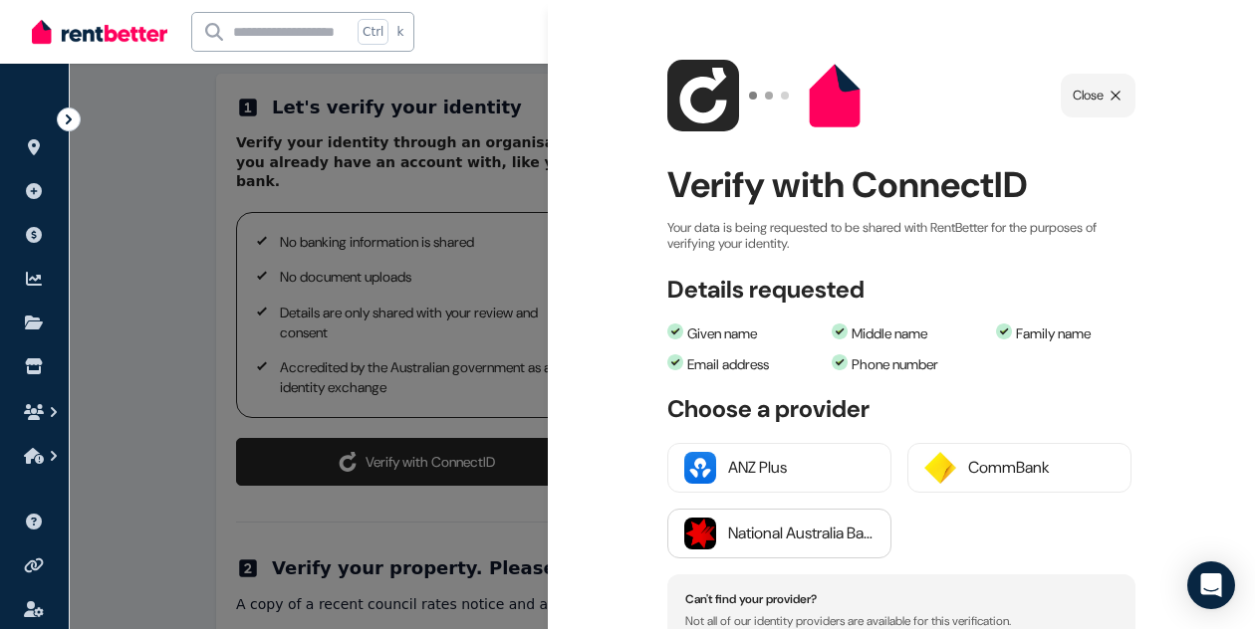
click at [755, 531] on div "National Australia Bank" at bounding box center [801, 534] width 146 height 24
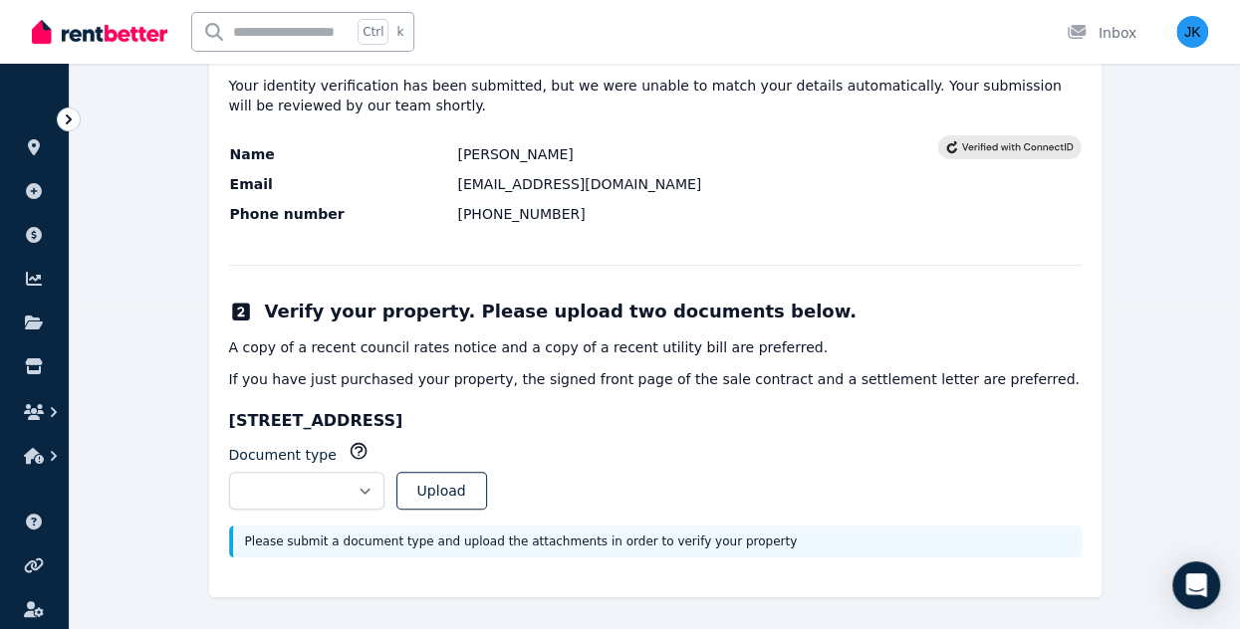
scroll to position [322, 0]
click at [384, 482] on select "**********" at bounding box center [306, 490] width 155 height 38
select select "**********"
click at [229, 471] on select "**********" at bounding box center [306, 490] width 155 height 38
click at [487, 486] on button "Upload" at bounding box center [441, 490] width 91 height 38
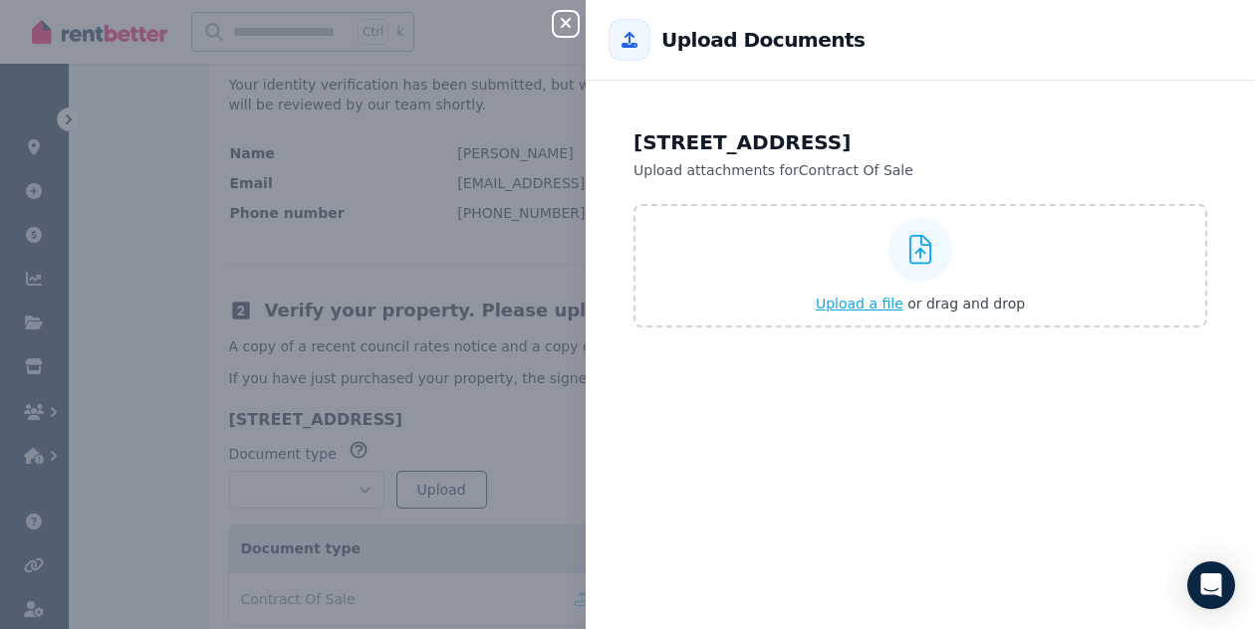
click at [916, 250] on icon at bounding box center [920, 250] width 23 height 30
click at [0, 0] on input "Upload a file or drag and drop" at bounding box center [0, 0] width 0 height 0
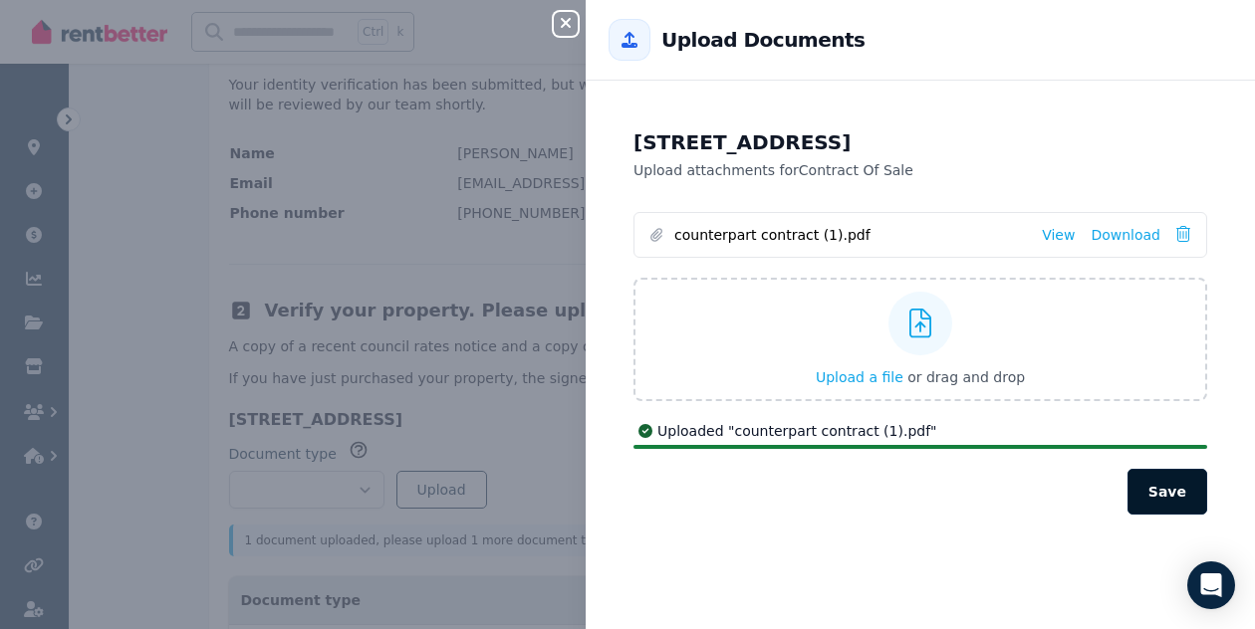
click at [1150, 489] on button "Save" at bounding box center [1167, 492] width 80 height 46
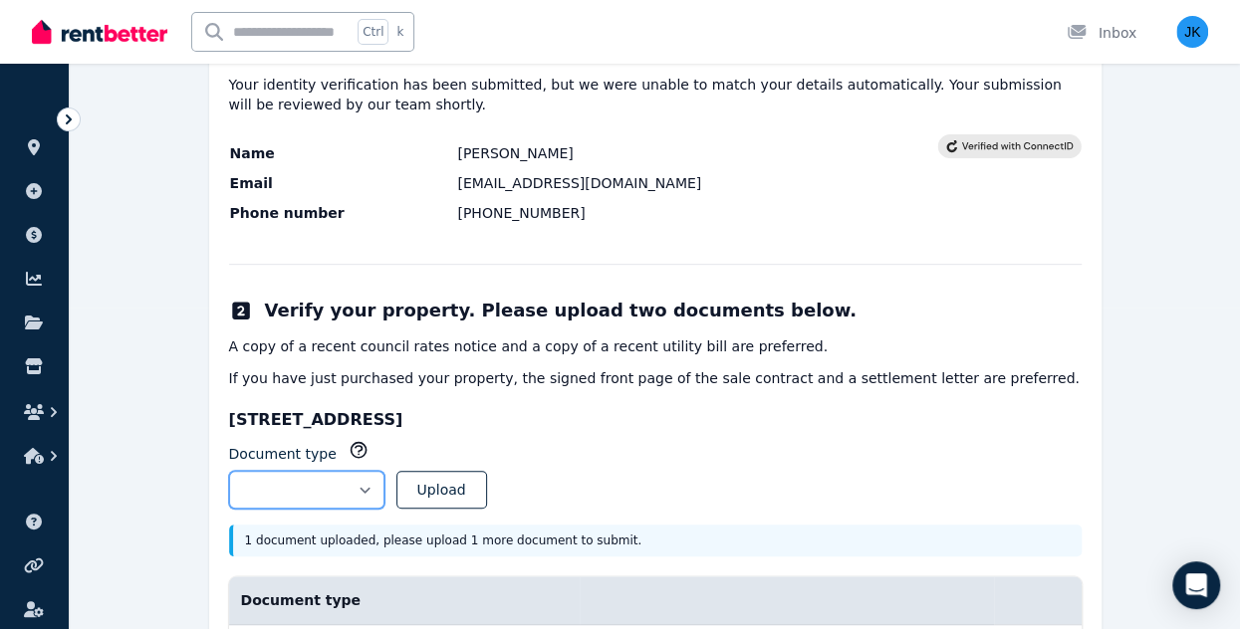
click at [384, 489] on select "**********" at bounding box center [306, 490] width 155 height 38
select select "**********"
click at [229, 471] on select "**********" at bounding box center [306, 490] width 155 height 38
click at [487, 484] on button "Upload" at bounding box center [441, 490] width 91 height 38
select select
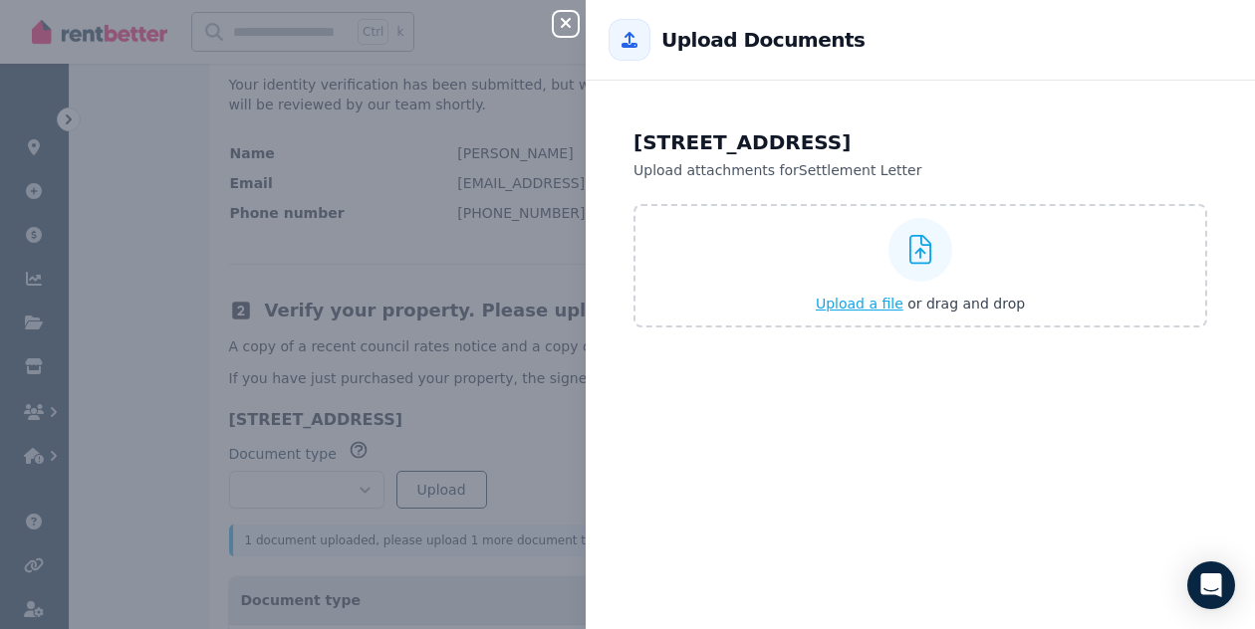
click at [909, 258] on icon at bounding box center [920, 250] width 23 height 30
click at [0, 0] on input "Upload a file or drag and drop" at bounding box center [0, 0] width 0 height 0
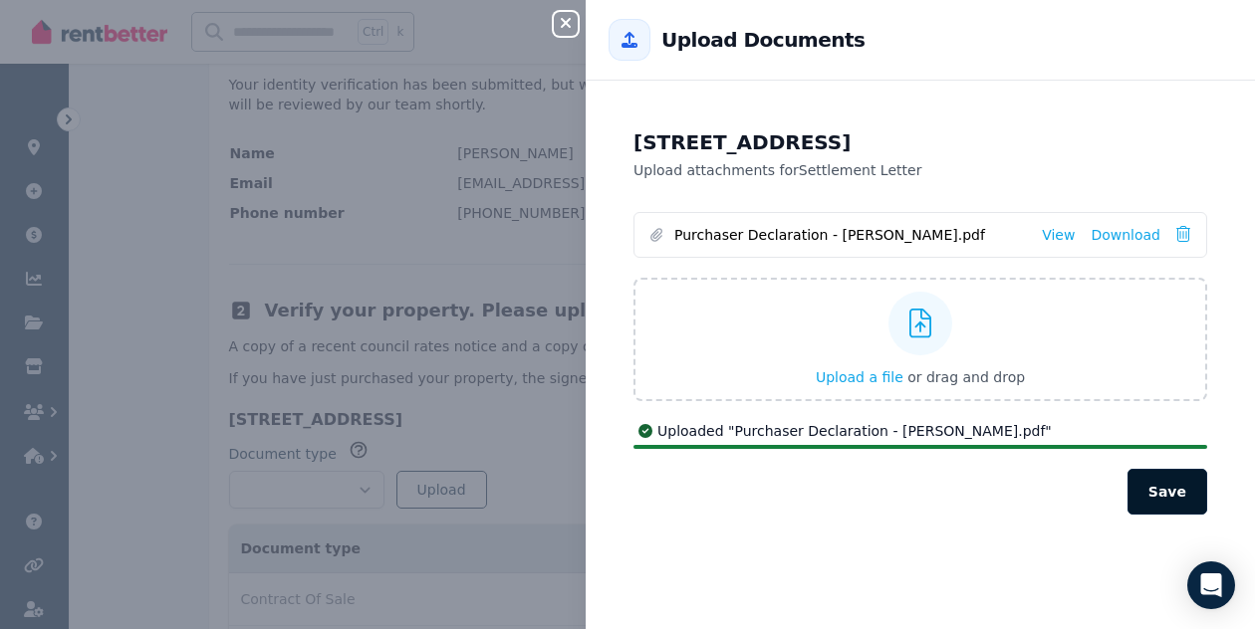
click at [1154, 495] on button "Save" at bounding box center [1167, 492] width 80 height 46
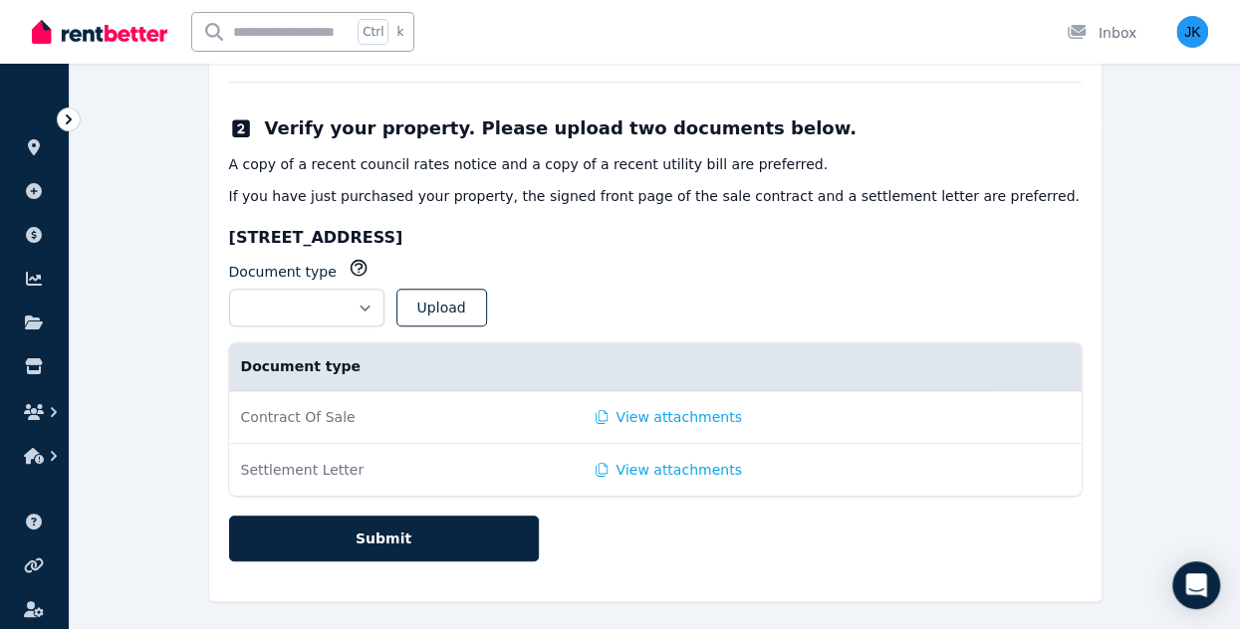
scroll to position [508, 0]
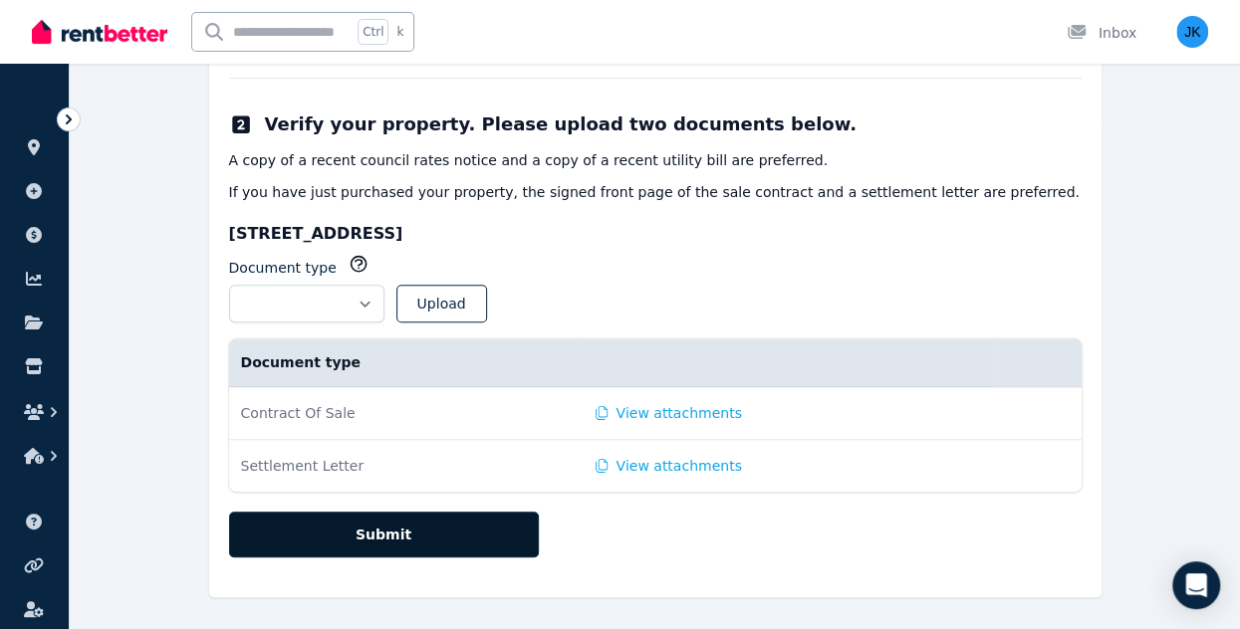
click at [376, 529] on button "Submit" at bounding box center [384, 535] width 310 height 46
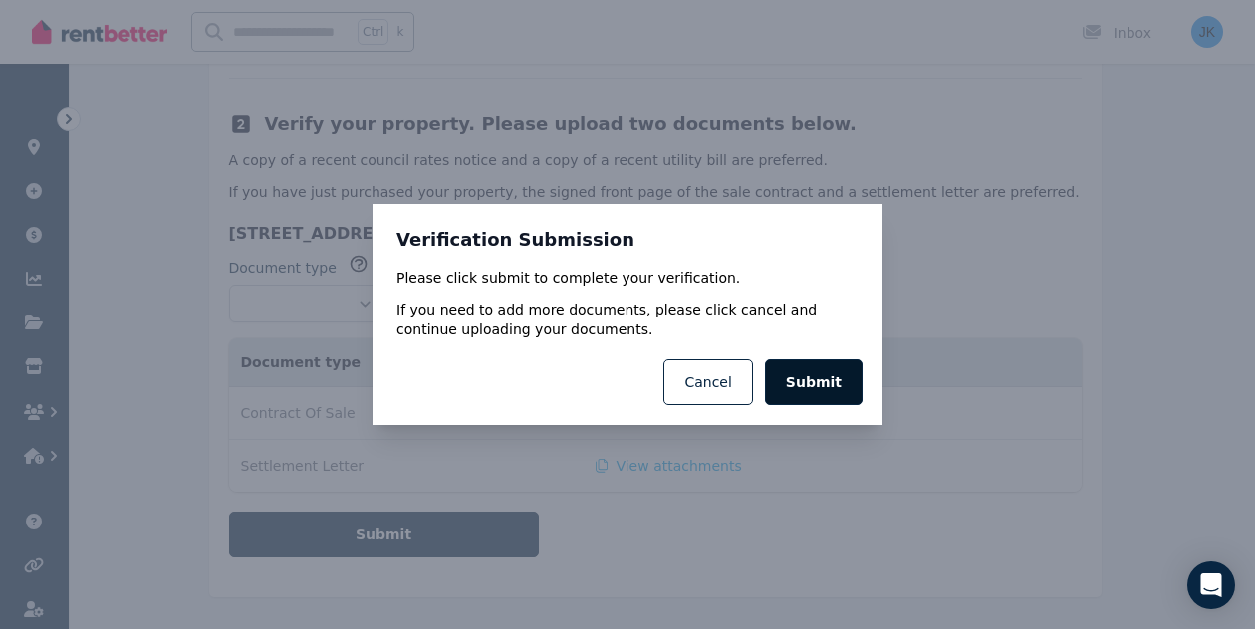
click at [840, 387] on button "Submit" at bounding box center [814, 382] width 98 height 46
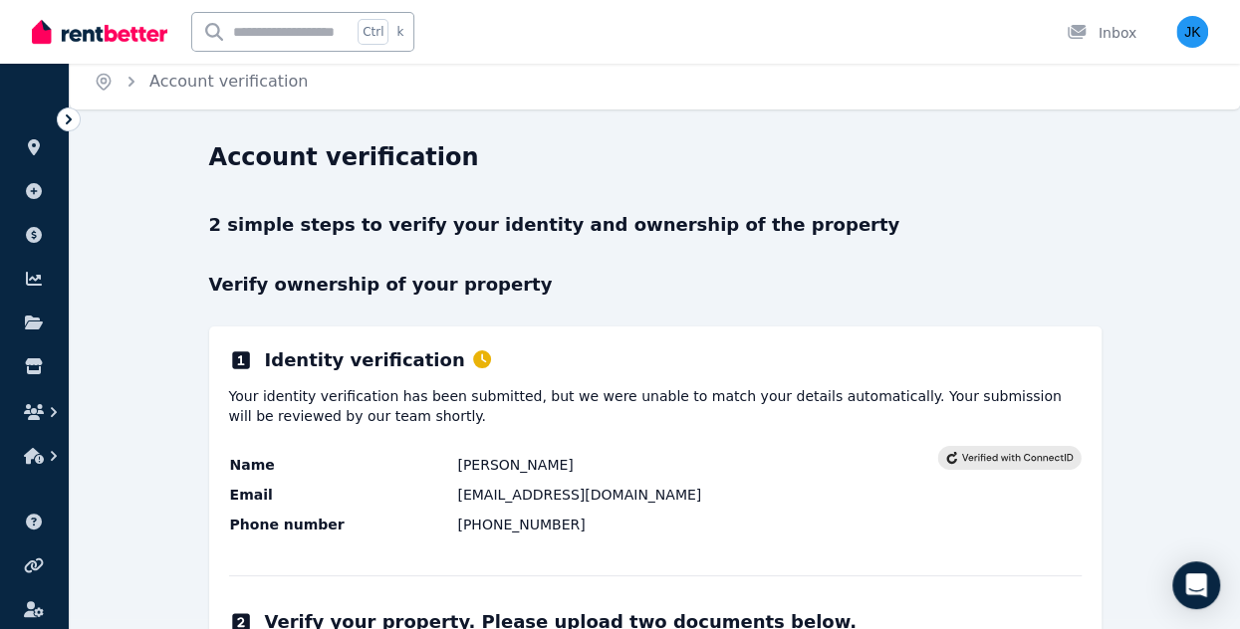
scroll to position [0, 0]
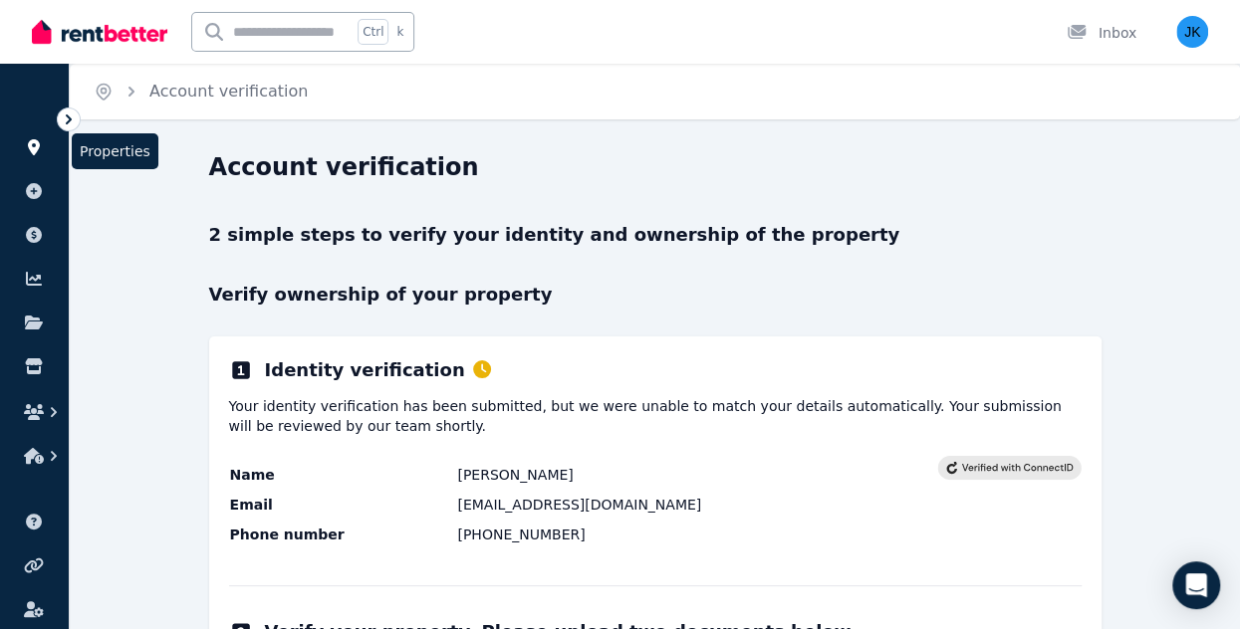
click at [28, 146] on icon at bounding box center [34, 147] width 20 height 16
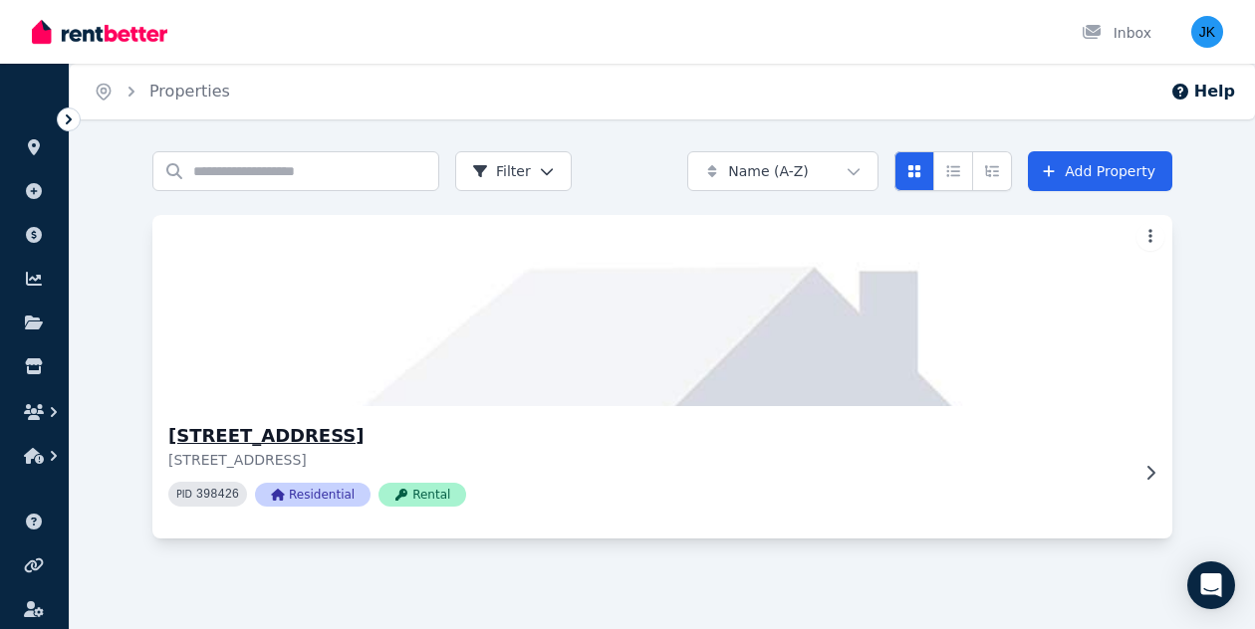
click at [859, 281] on img at bounding box center [661, 310] width 1071 height 201
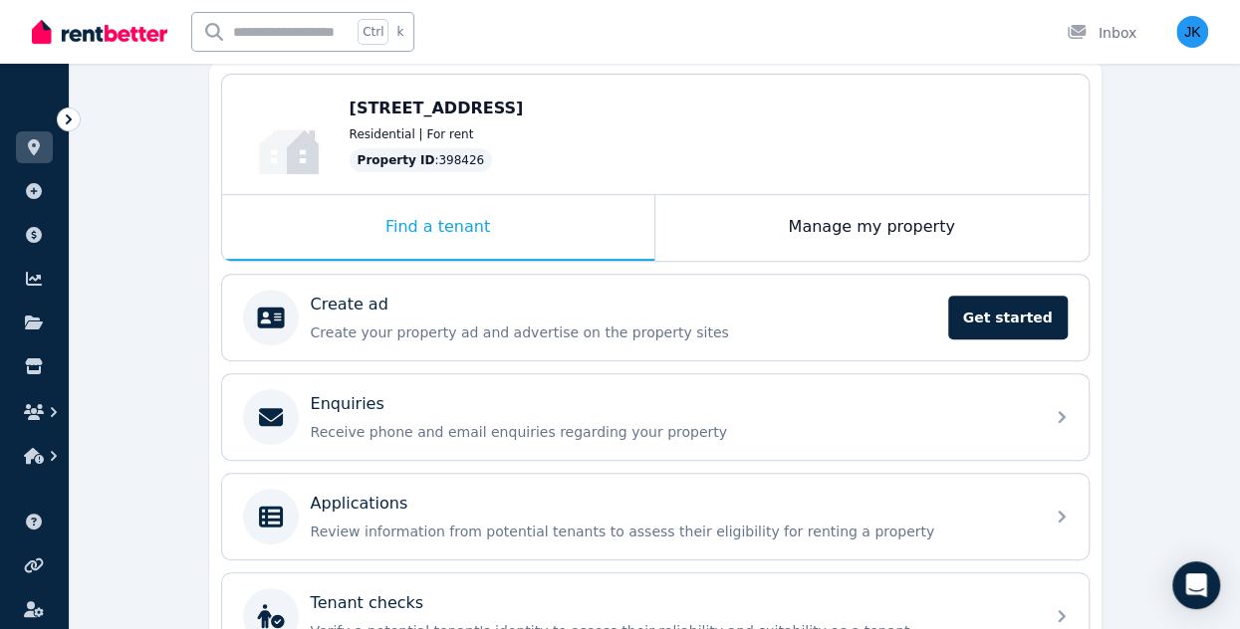
scroll to position [291, 0]
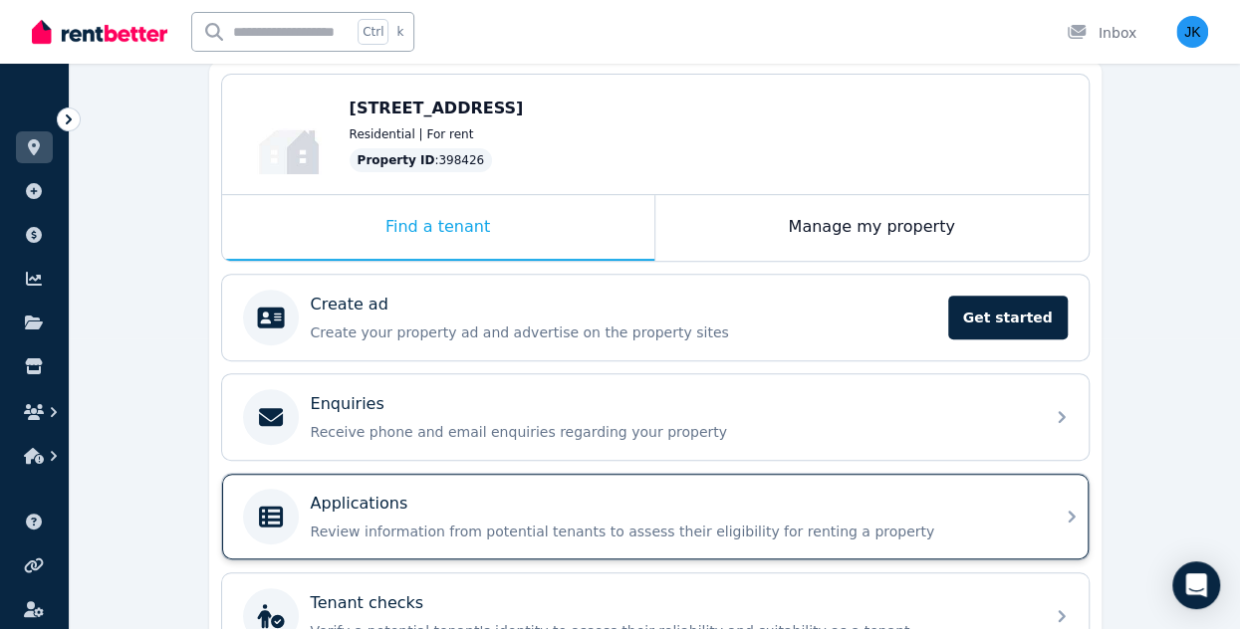
click at [926, 522] on p "Review information from potential tenants to assess their eligibility for renti…" at bounding box center [671, 532] width 721 height 20
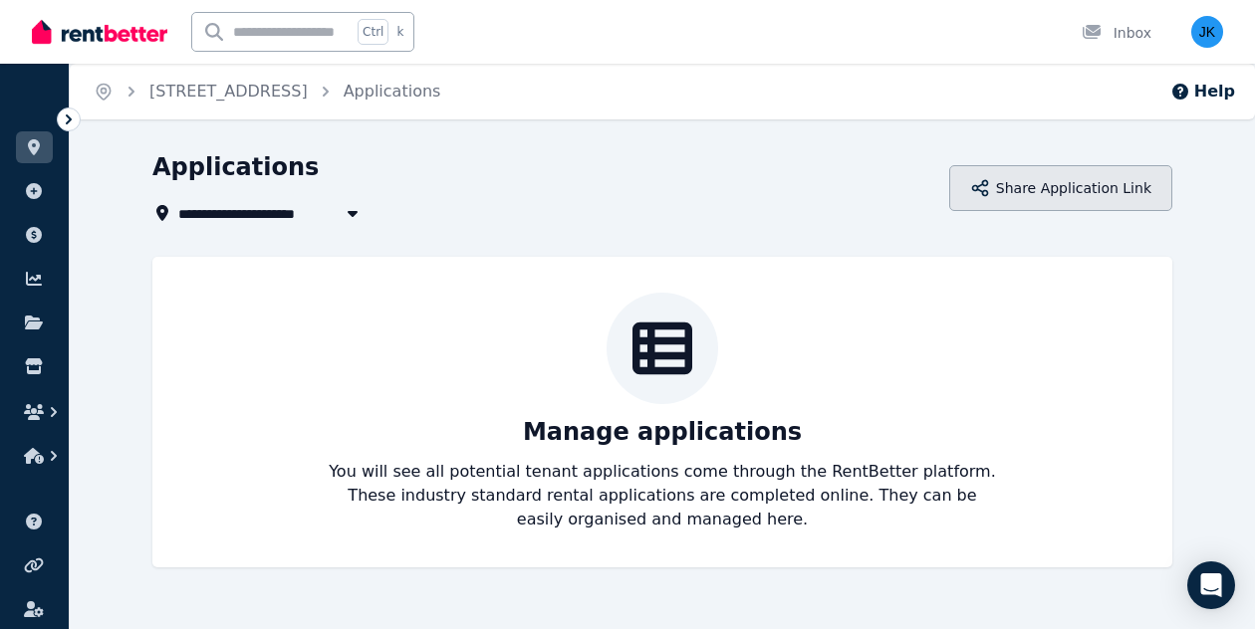
click at [1075, 194] on button "Share Application Link" at bounding box center [1060, 188] width 223 height 46
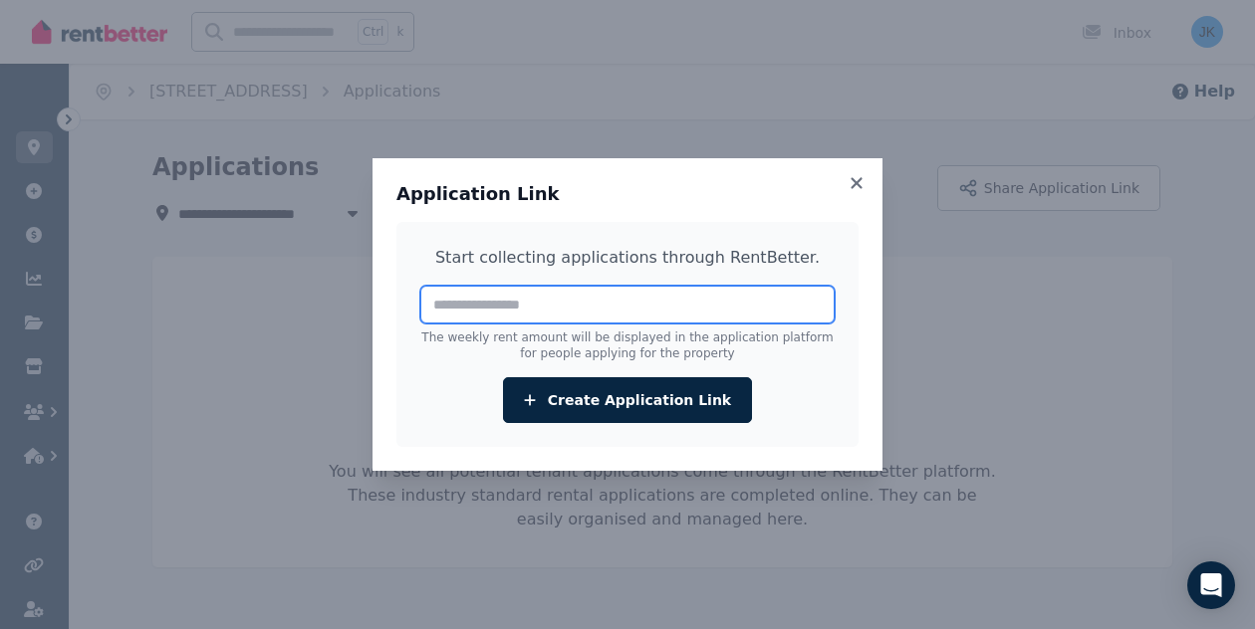
click at [506, 303] on input "number" at bounding box center [627, 305] width 414 height 38
type input "***"
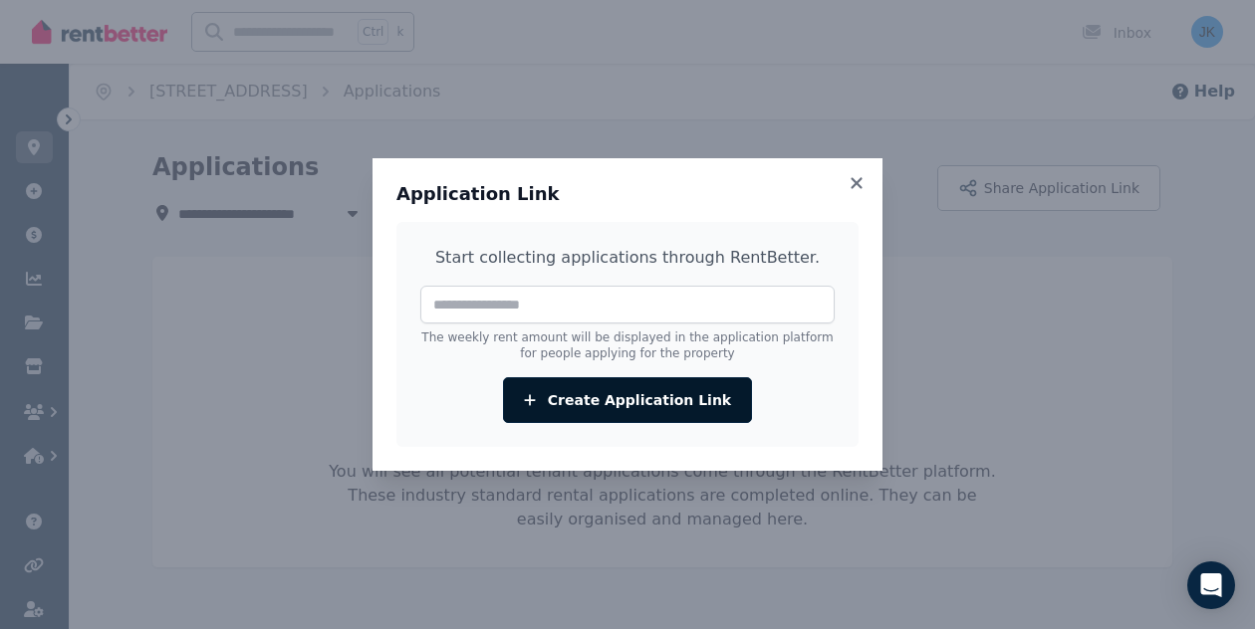
click at [667, 400] on button "Create Application Link" at bounding box center [627, 400] width 249 height 46
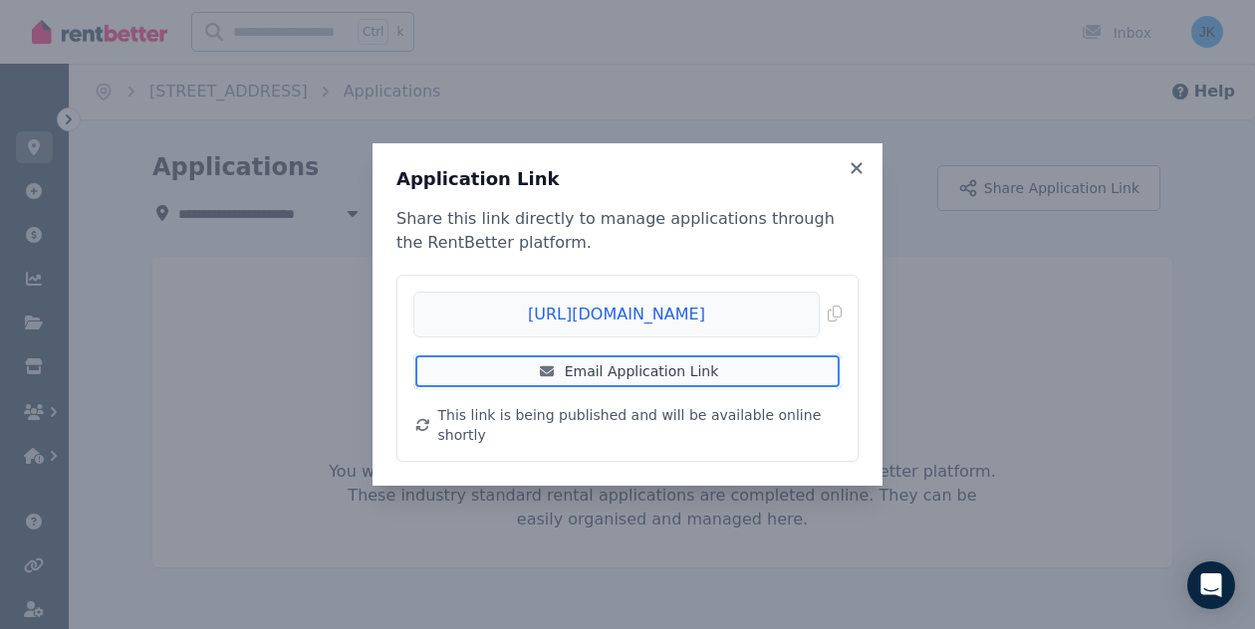
click at [651, 383] on link "Email Application Link" at bounding box center [627, 372] width 428 height 36
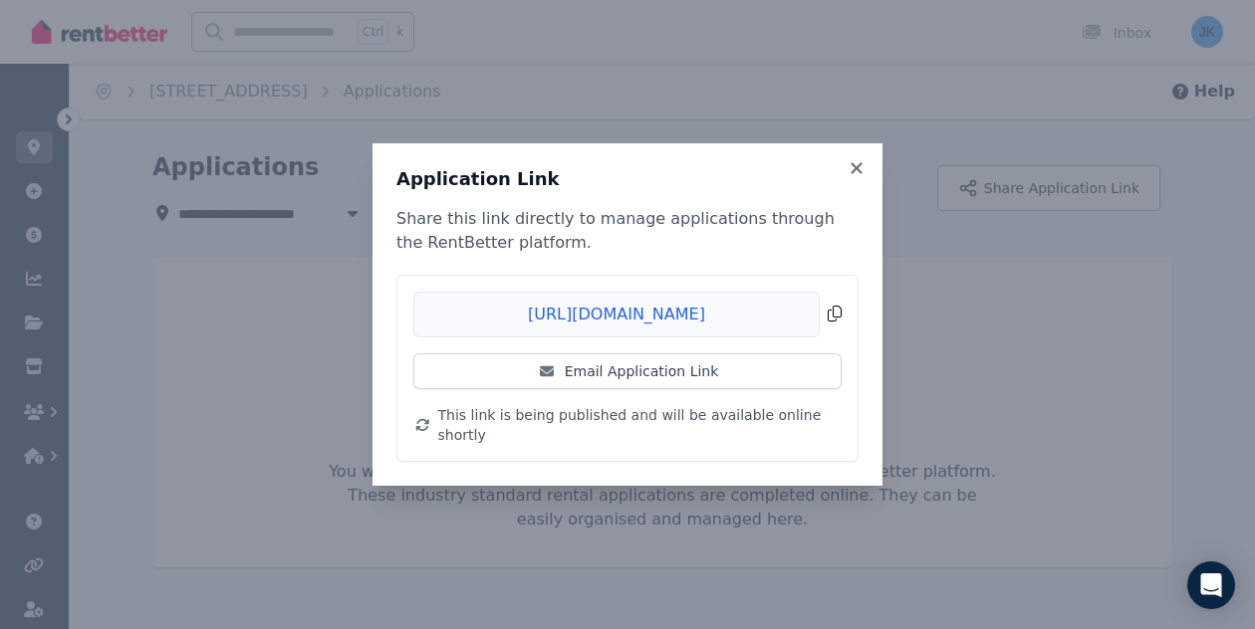
click at [838, 320] on span "Copied!" at bounding box center [627, 315] width 428 height 46
click at [831, 318] on span "Copied!" at bounding box center [627, 315] width 428 height 46
click at [860, 177] on icon at bounding box center [856, 168] width 20 height 18
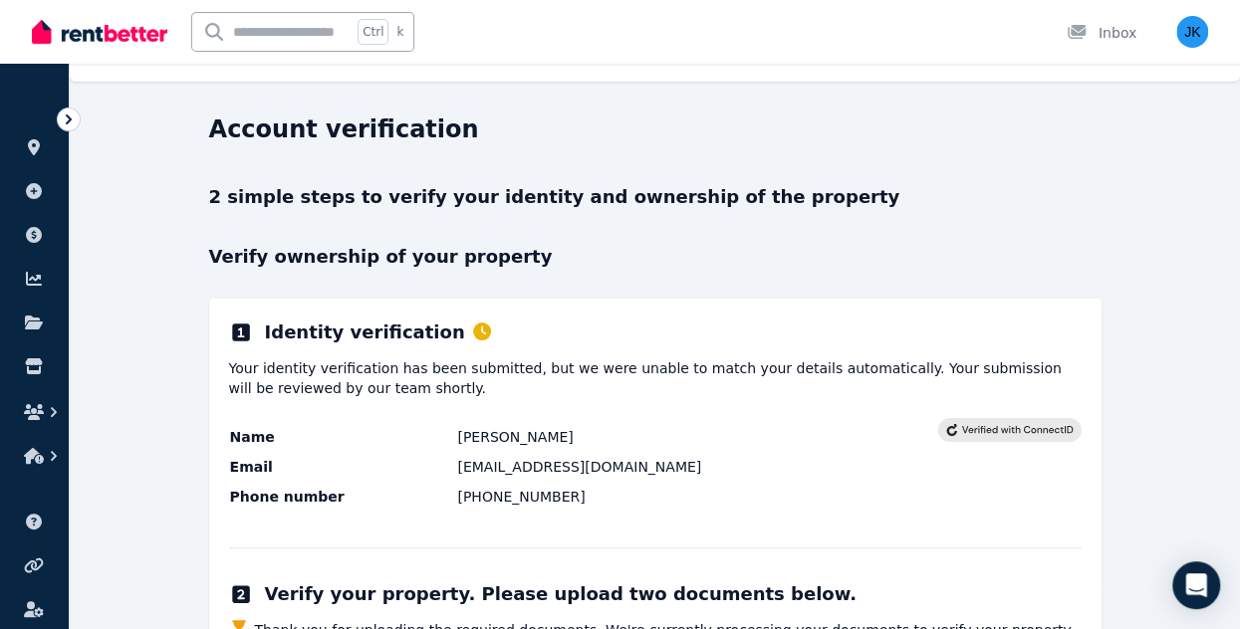
scroll to position [37, 0]
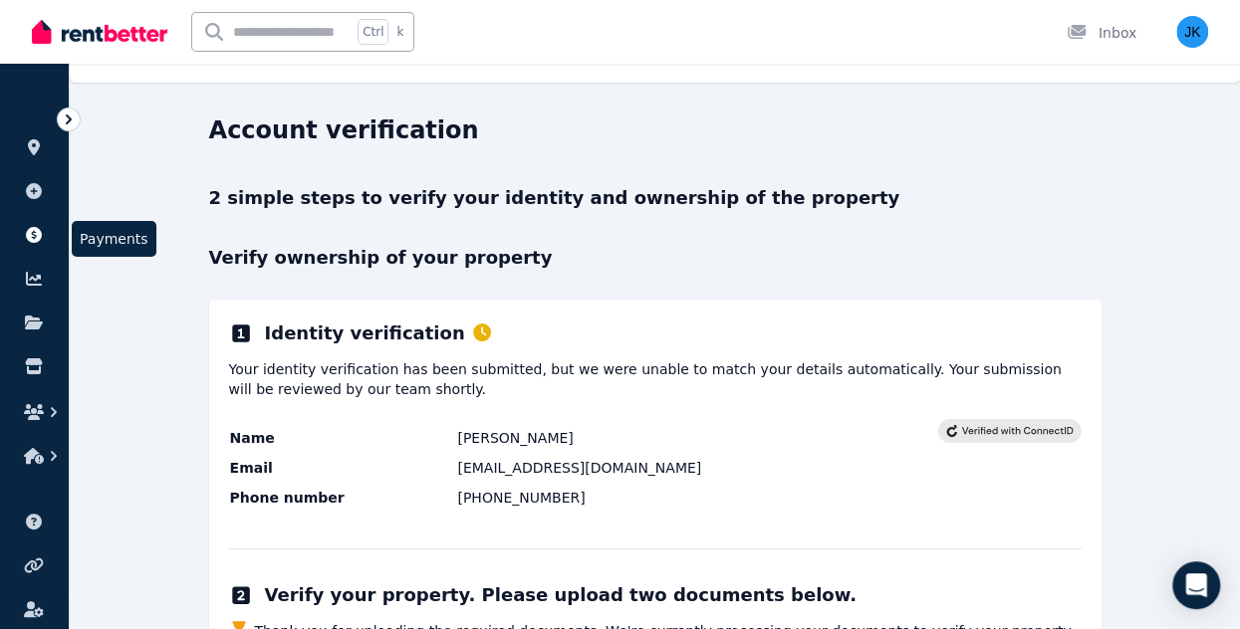
click at [32, 234] on icon at bounding box center [34, 235] width 20 height 16
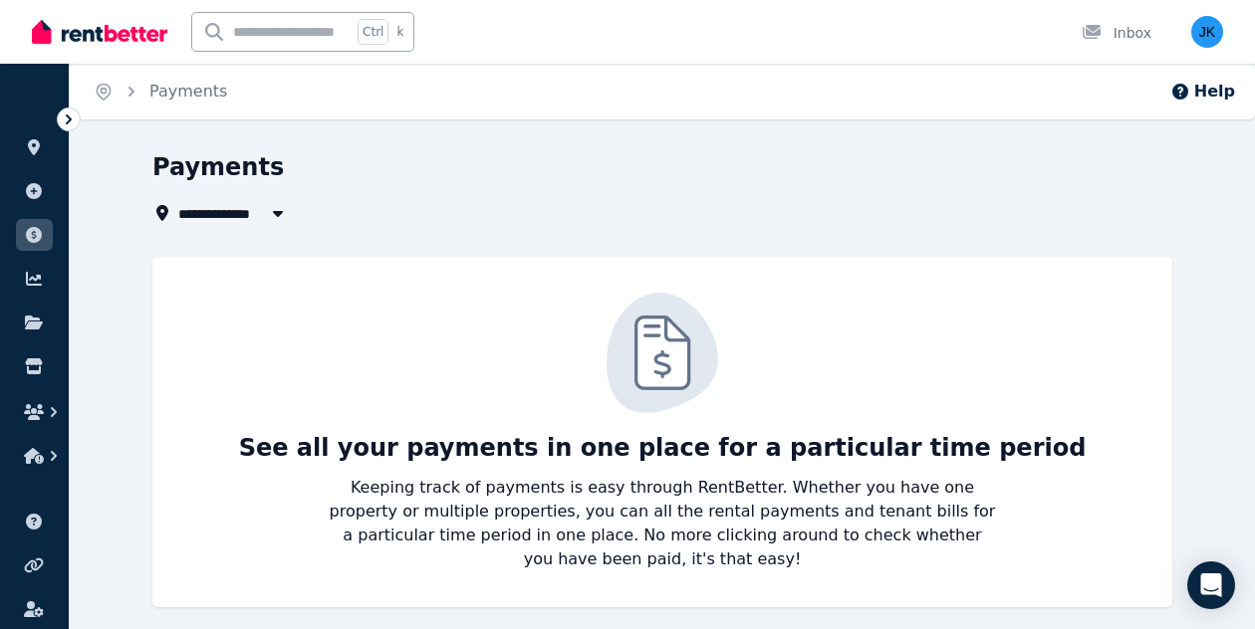
click at [1196, 230] on div "**********" at bounding box center [662, 397] width 1185 height 492
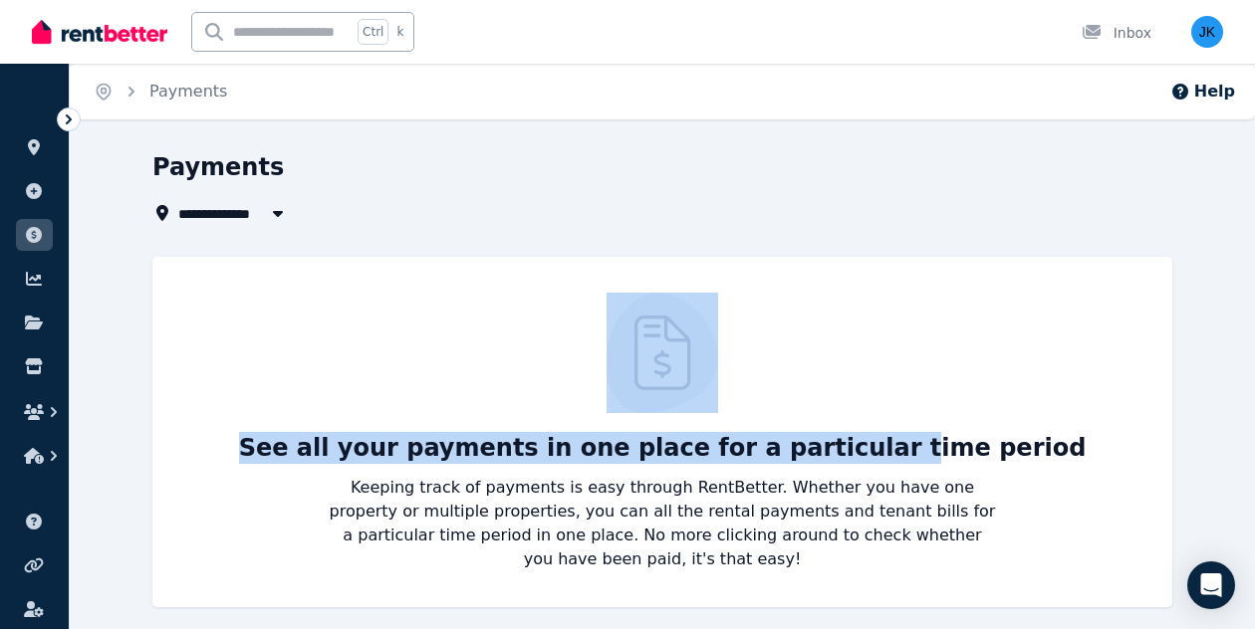
drag, startPoint x: 893, startPoint y: 397, endPoint x: 842, endPoint y: 262, distance: 144.6
click at [842, 262] on div "See all your payments in one place for a particular time period Keeping track o…" at bounding box center [662, 432] width 1020 height 351
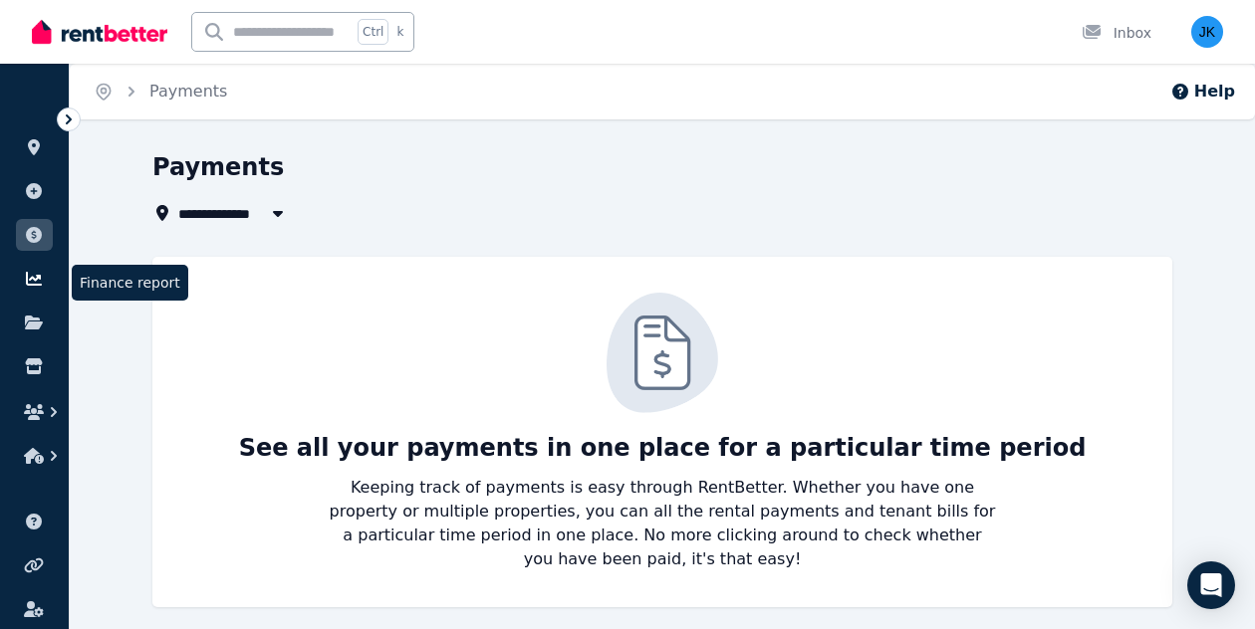
click at [34, 284] on icon at bounding box center [34, 279] width 16 height 14
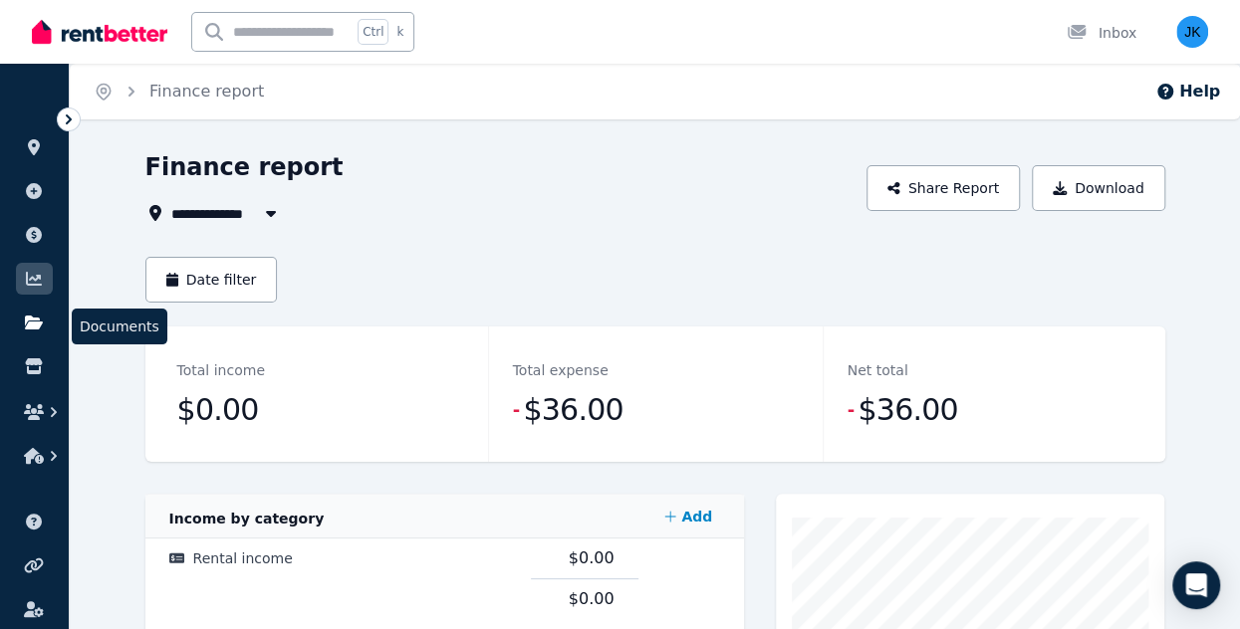
click at [33, 327] on icon at bounding box center [34, 323] width 18 height 14
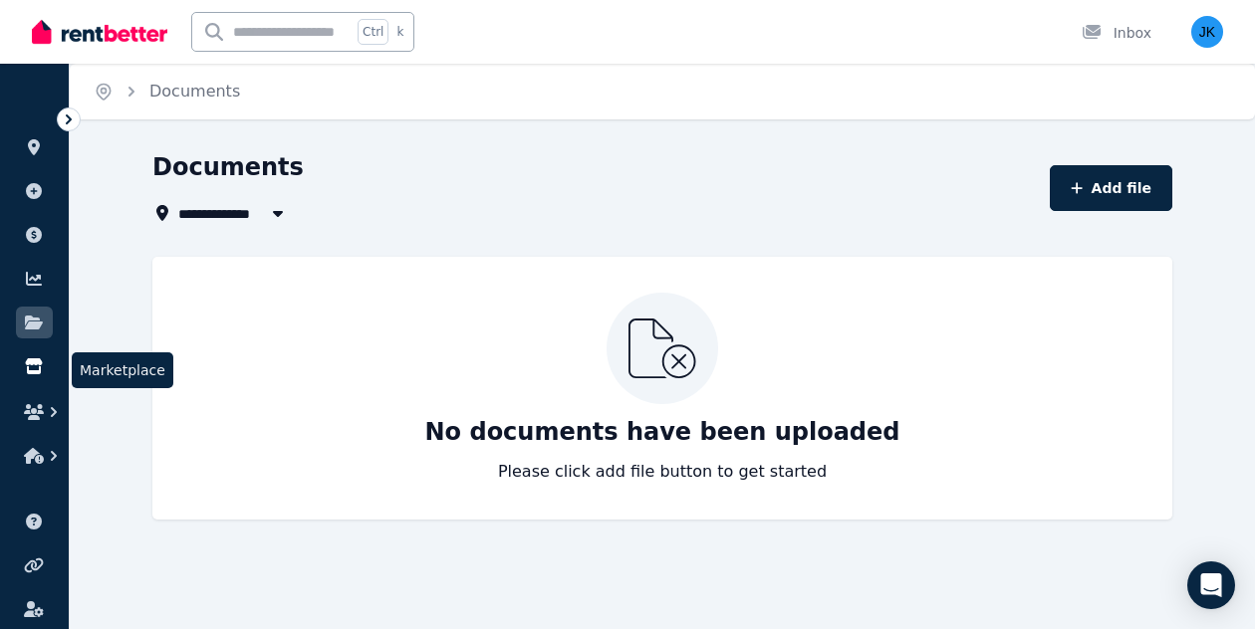
click at [28, 366] on icon at bounding box center [33, 366] width 17 height 16
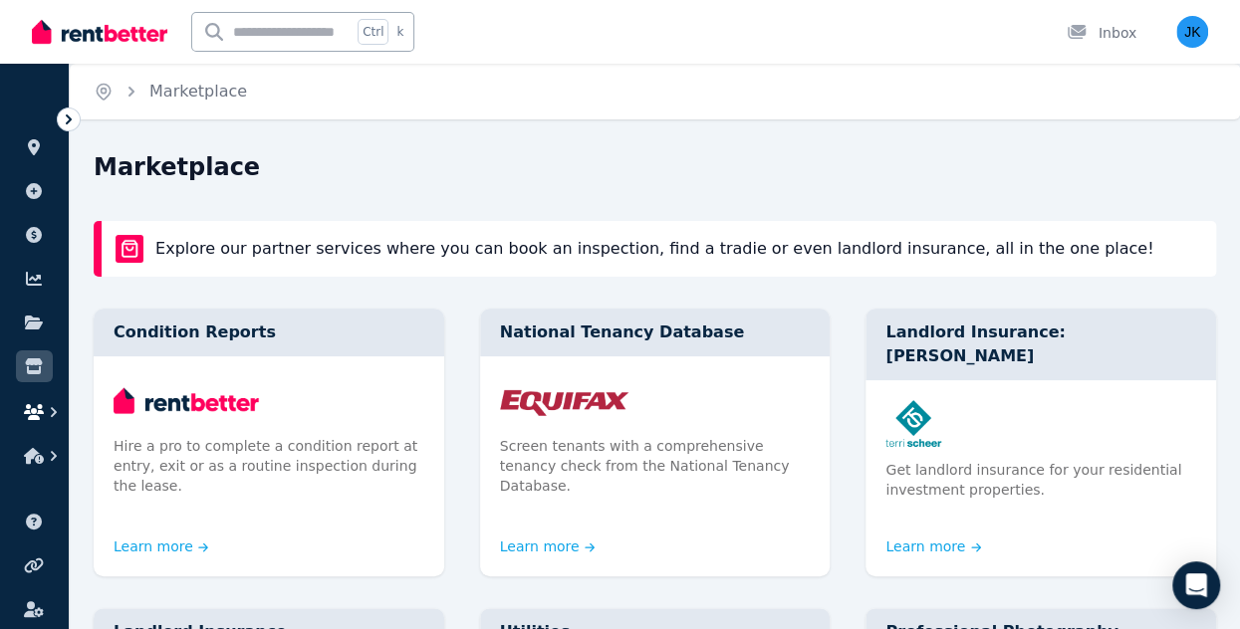
click at [34, 408] on icon "button" at bounding box center [34, 412] width 20 height 16
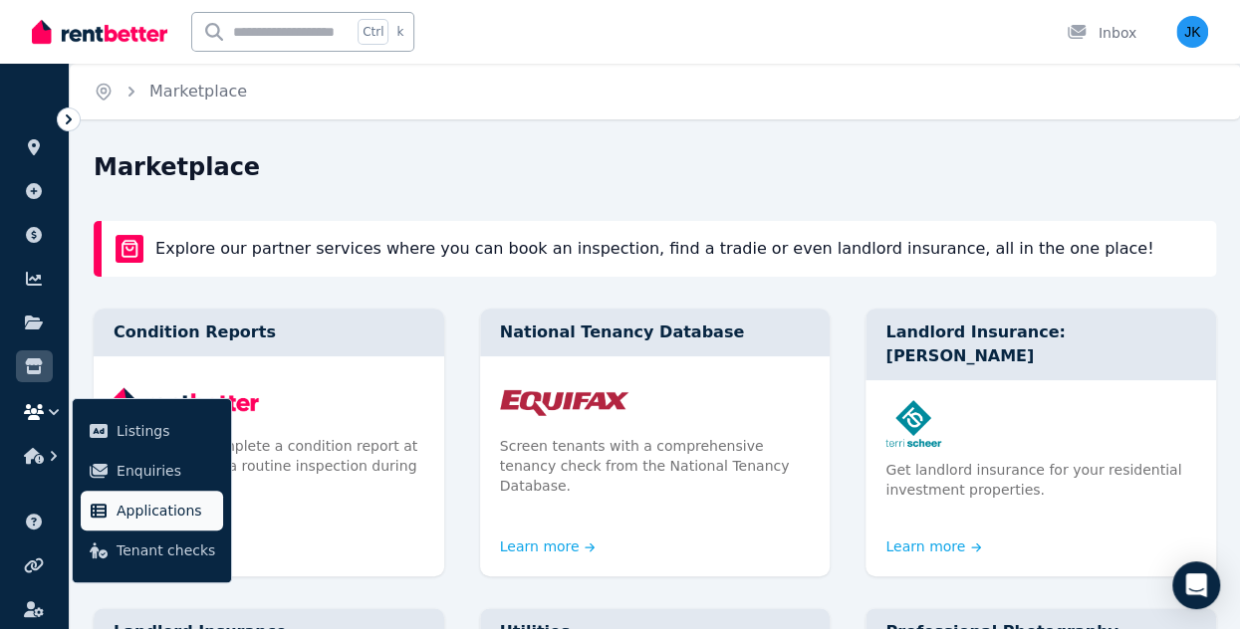
click at [150, 507] on span "Applications" at bounding box center [166, 511] width 99 height 24
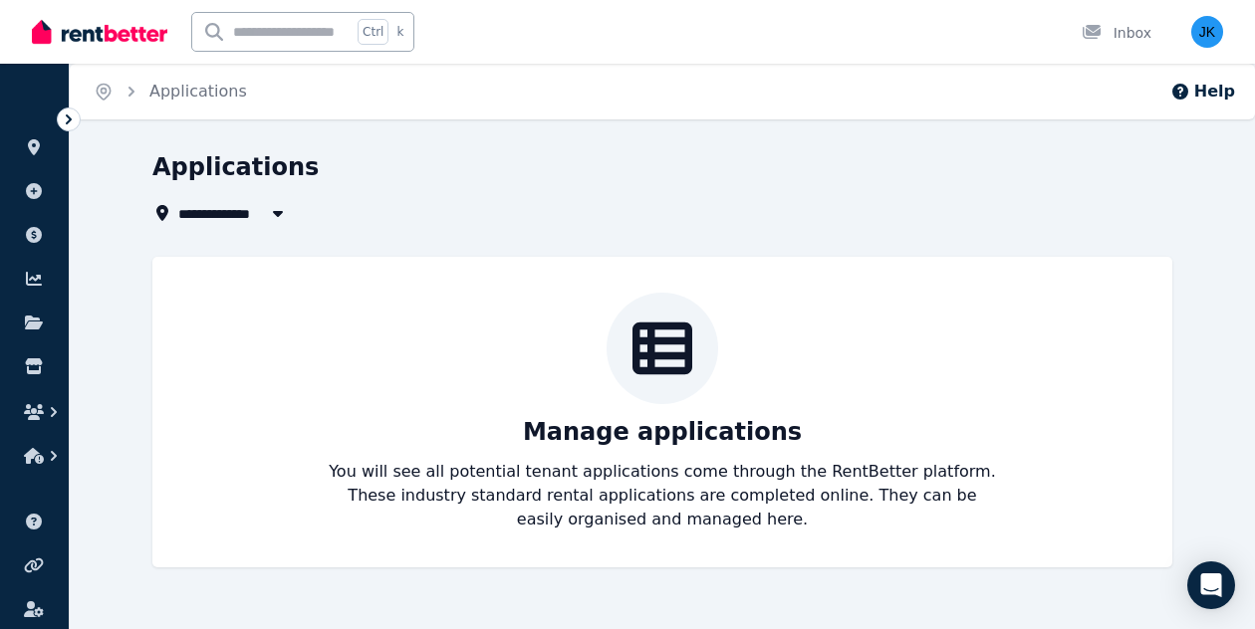
click at [739, 403] on div "Manage applications You will see all potential tenant applications come through…" at bounding box center [662, 412] width 980 height 239
click at [40, 456] on icon "button" at bounding box center [34, 456] width 20 height 16
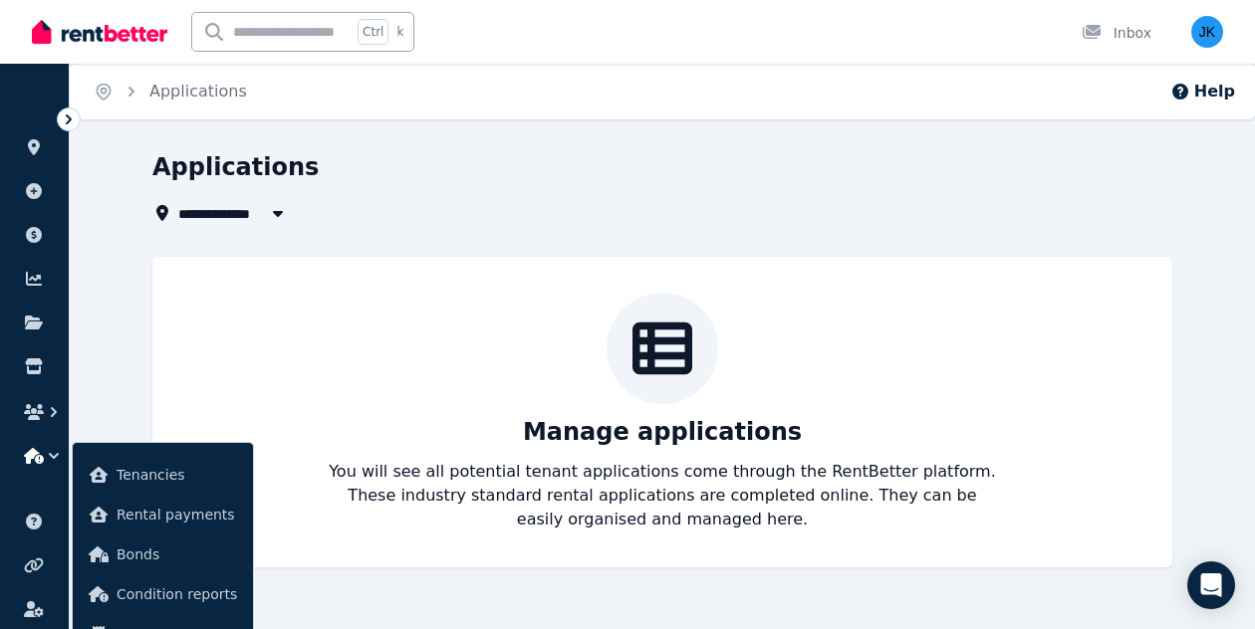
click at [40, 456] on icon "button" at bounding box center [34, 456] width 20 height 16
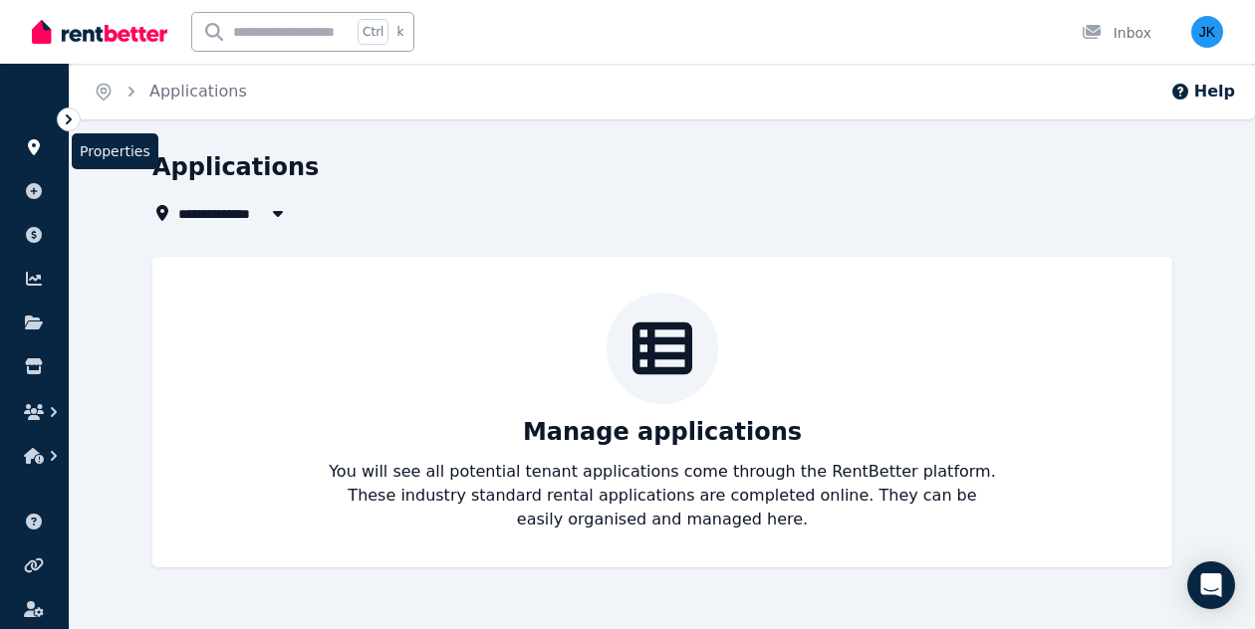
click at [32, 147] on icon at bounding box center [34, 147] width 12 height 16
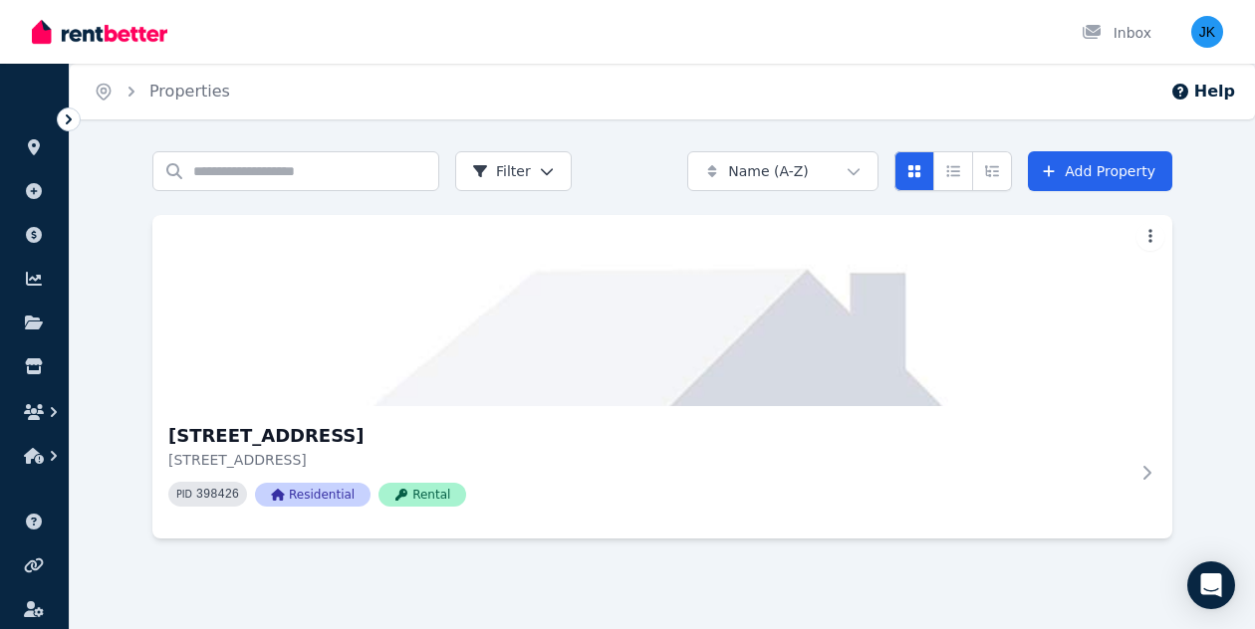
click at [544, 166] on html "Open main menu Inbox Open user menu ORGANISE Properties Add property Payments F…" at bounding box center [627, 314] width 1255 height 629
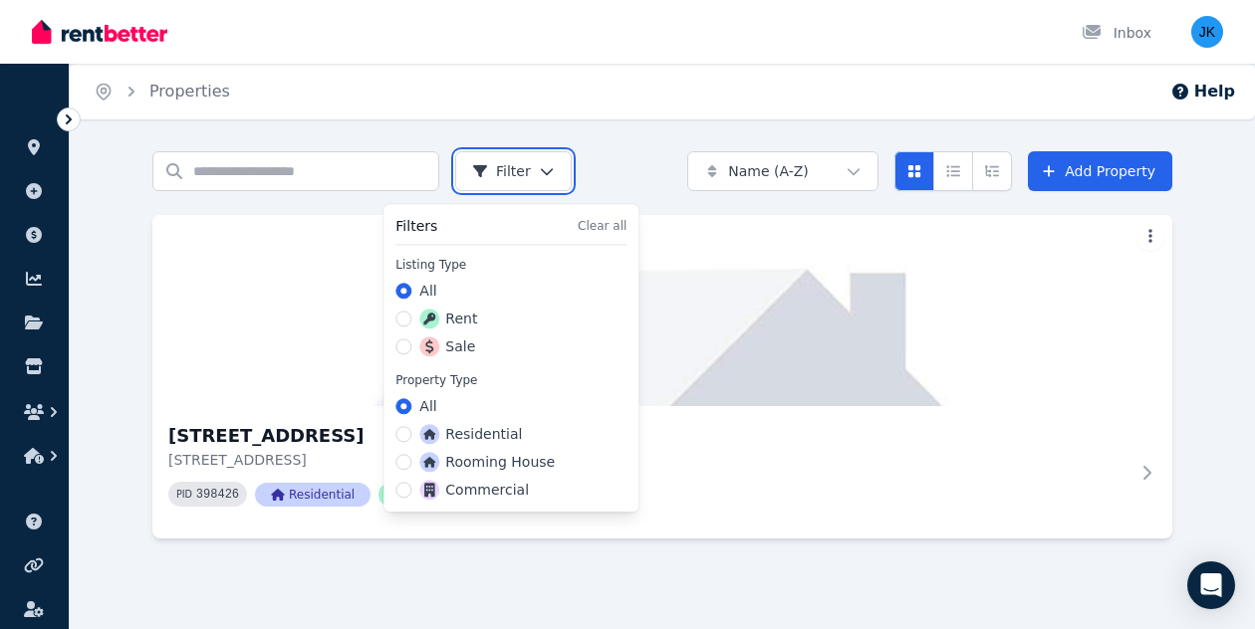
click at [544, 166] on html "Open main menu Inbox Open user menu ORGANISE Properties Add property Payments F…" at bounding box center [627, 314] width 1255 height 629
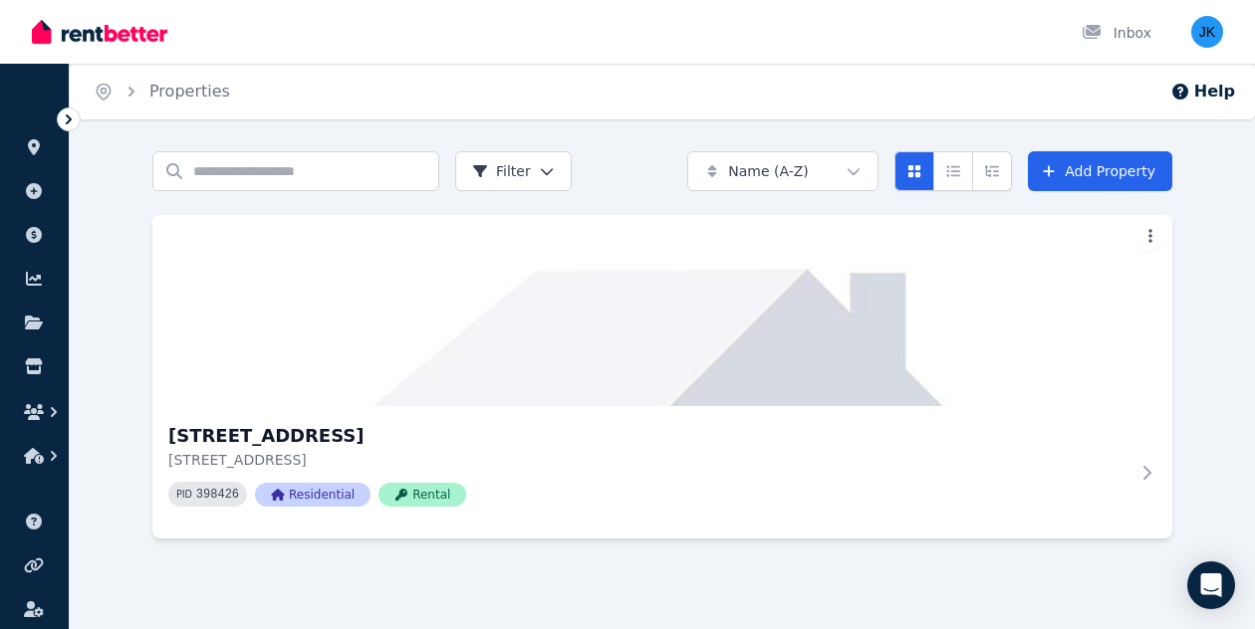
click at [613, 164] on div "Search properties Filter Name (A-Z) Add Property" at bounding box center [662, 171] width 1020 height 40
